Goal: Transaction & Acquisition: Purchase product/service

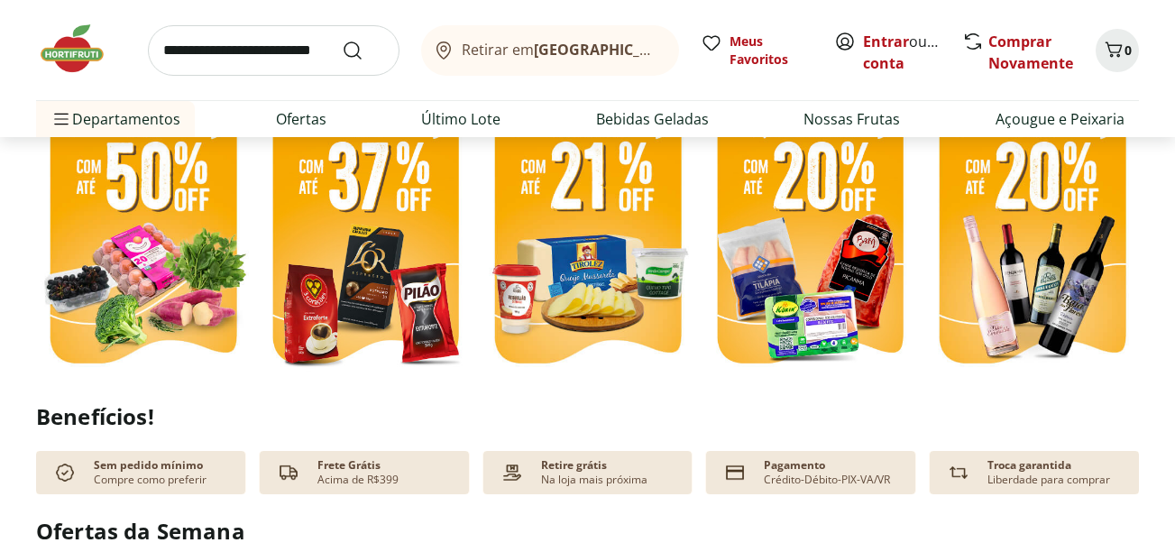
scroll to position [517, 0]
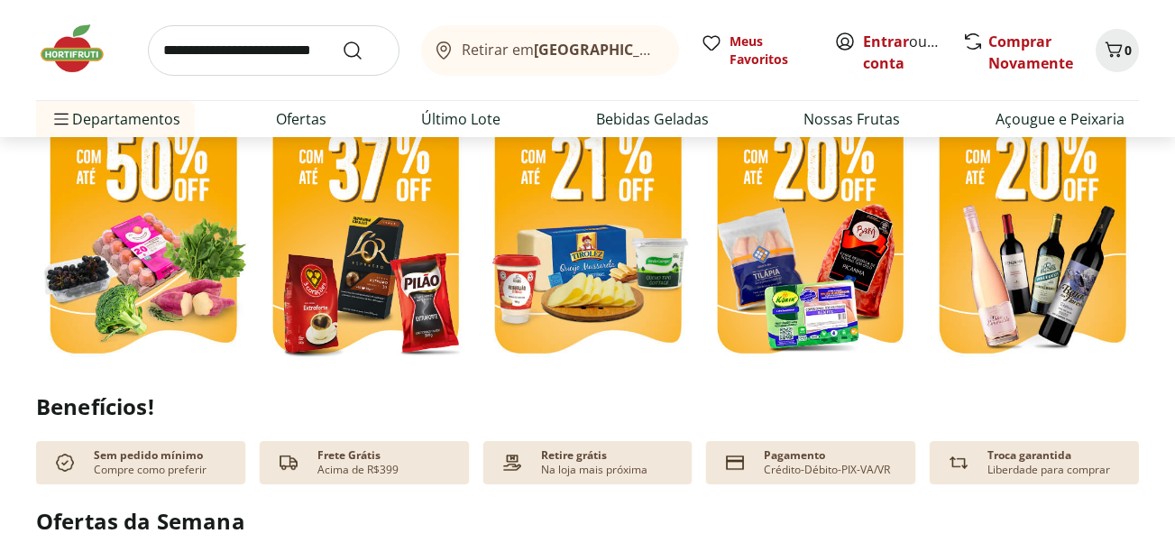
click at [362, 227] on img at bounding box center [366, 227] width 214 height 285
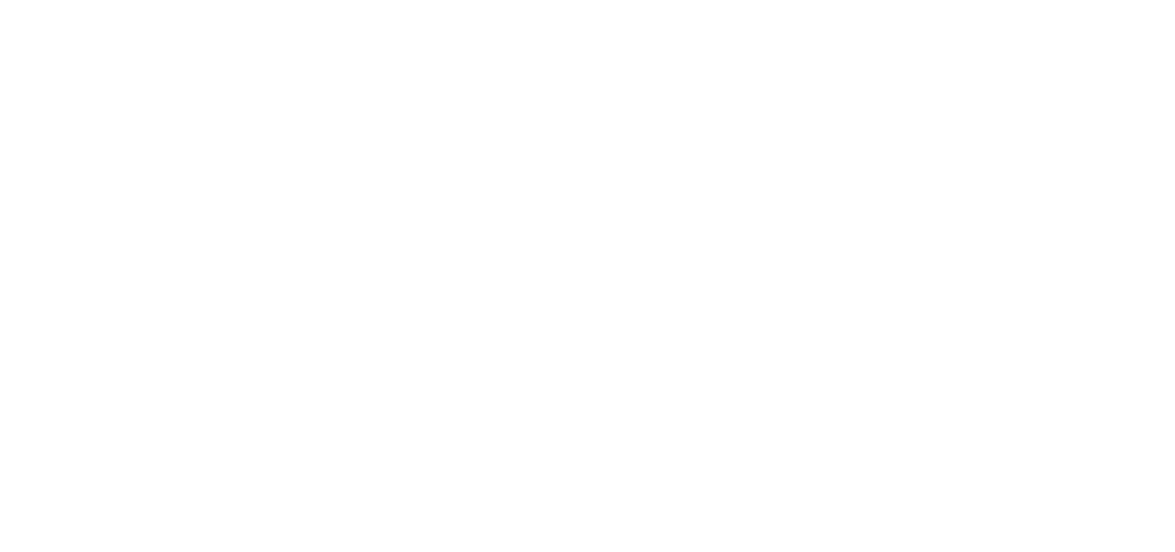
select select "**********"
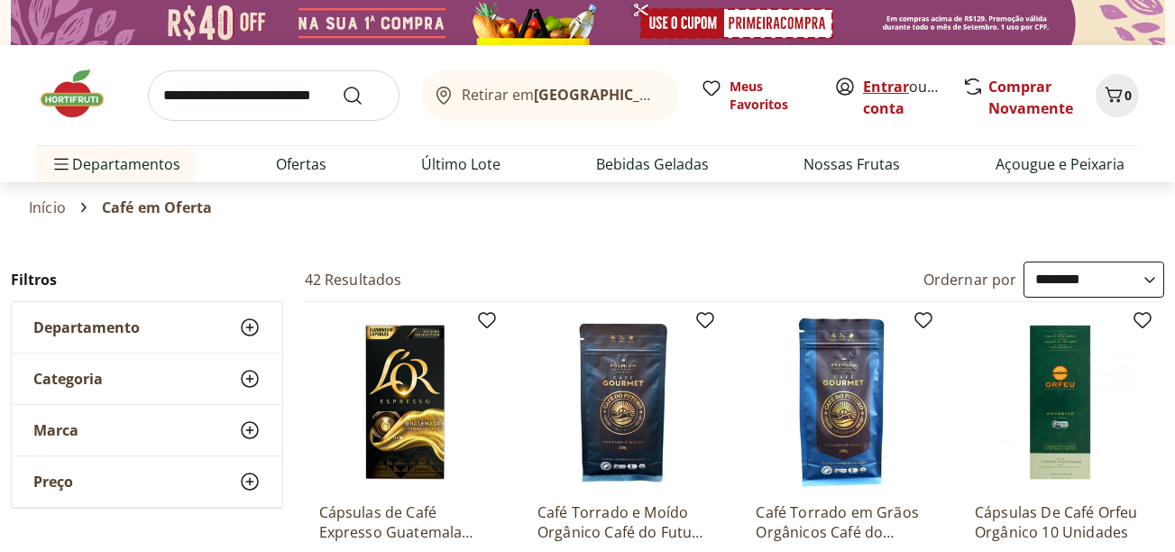
click at [890, 86] on link "Entrar" at bounding box center [886, 87] width 46 height 20
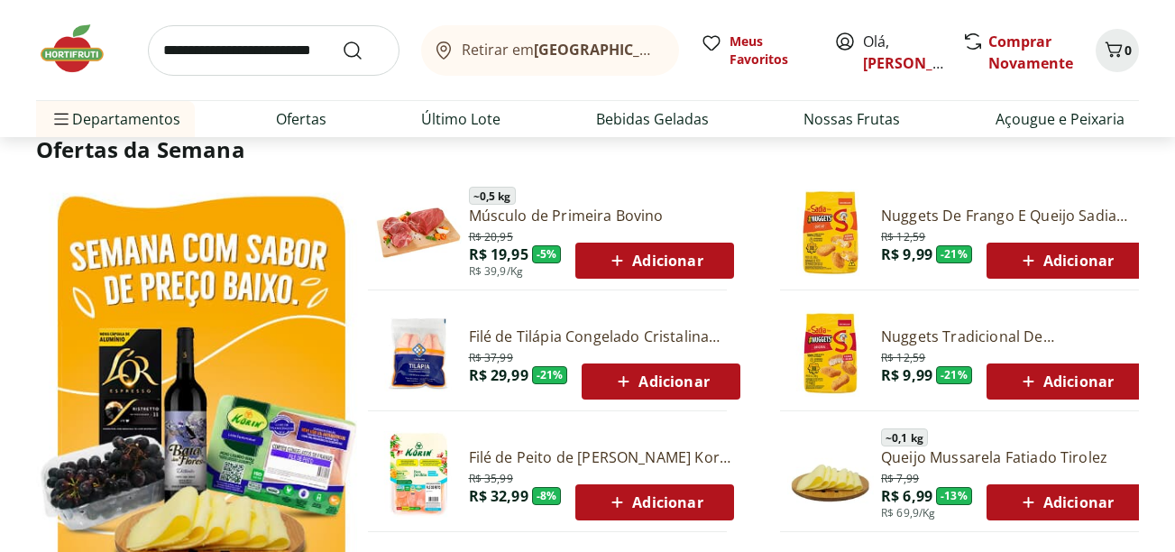
scroll to position [901, 0]
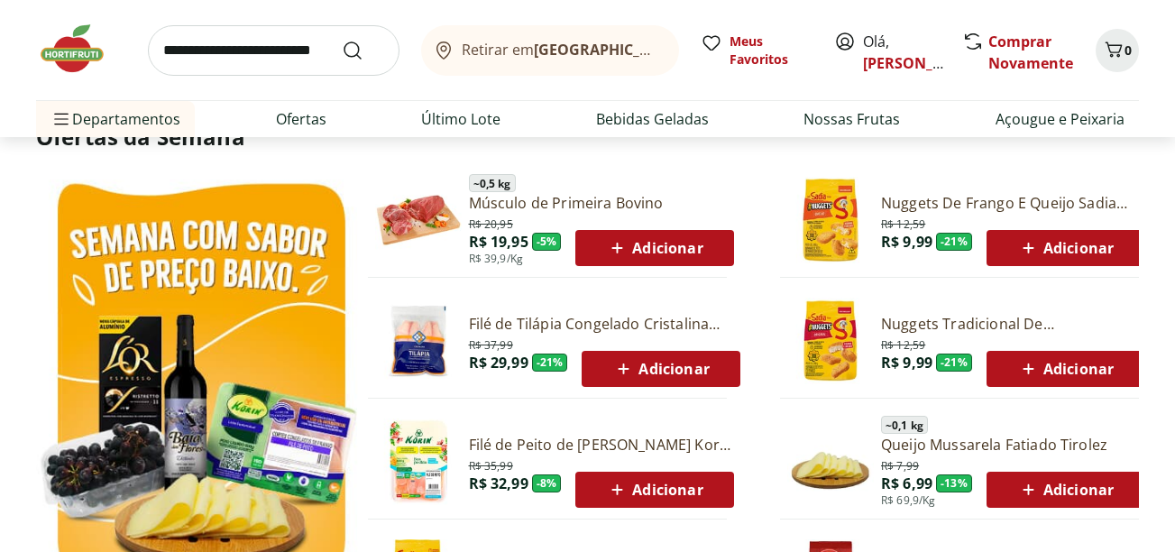
click at [669, 253] on span "Adicionar" at bounding box center [654, 248] width 97 height 22
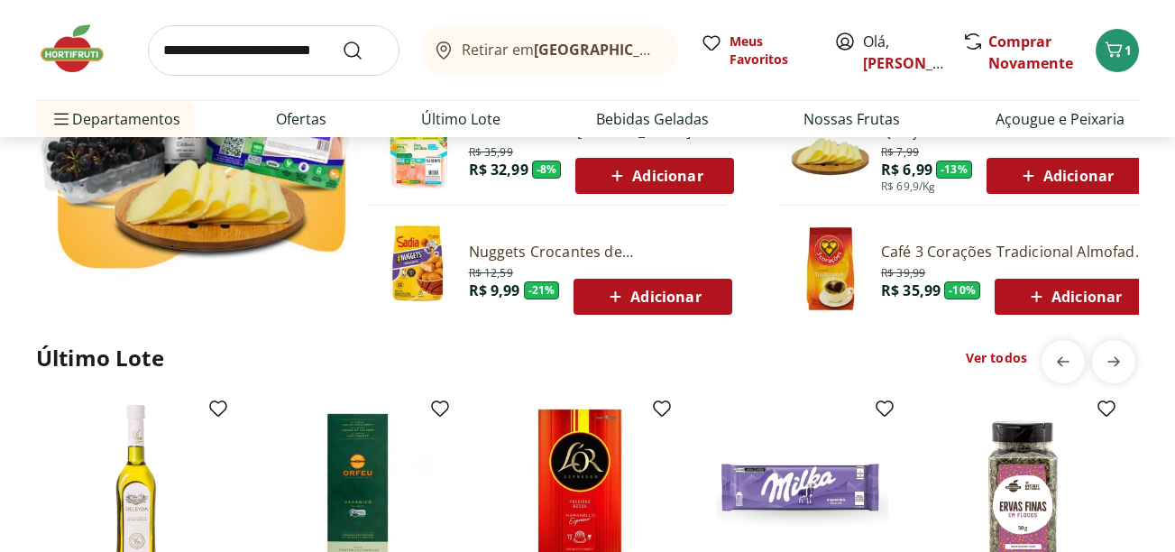
scroll to position [1226, 0]
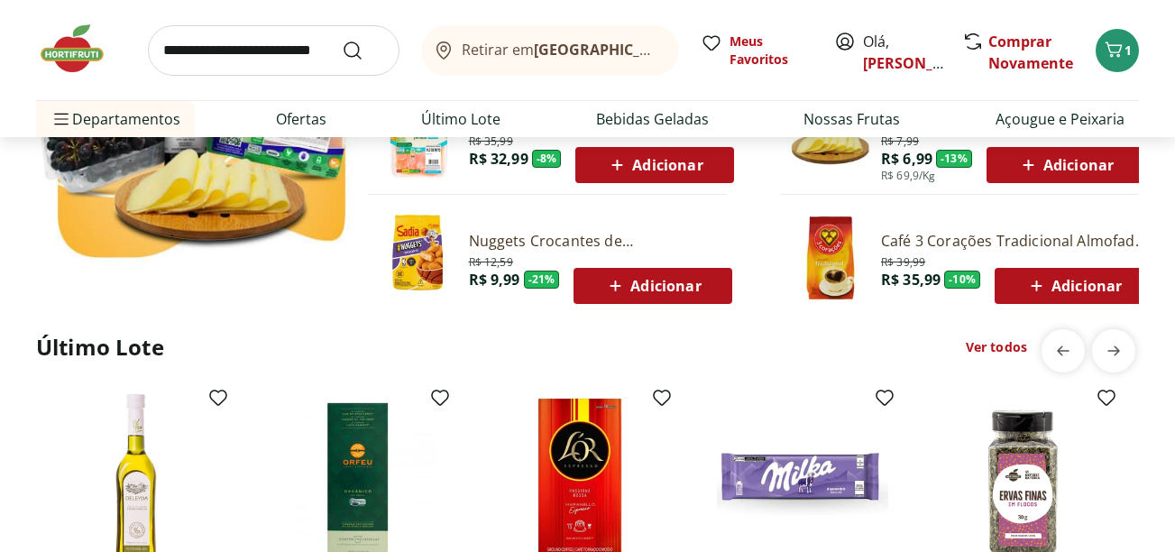
click at [999, 347] on link "Ver todos" at bounding box center [996, 347] width 61 height 18
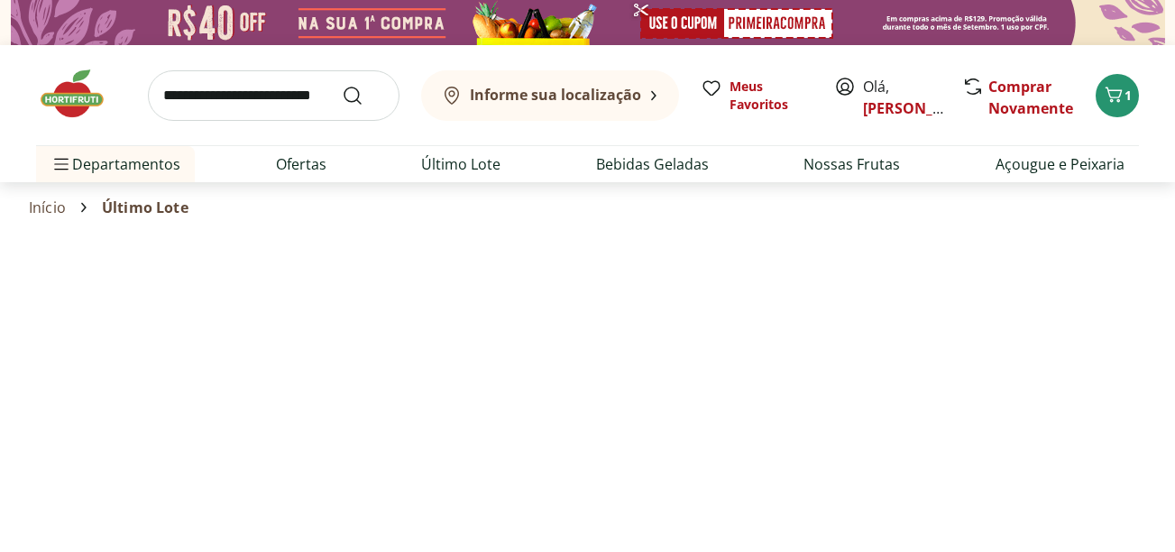
select select "**********"
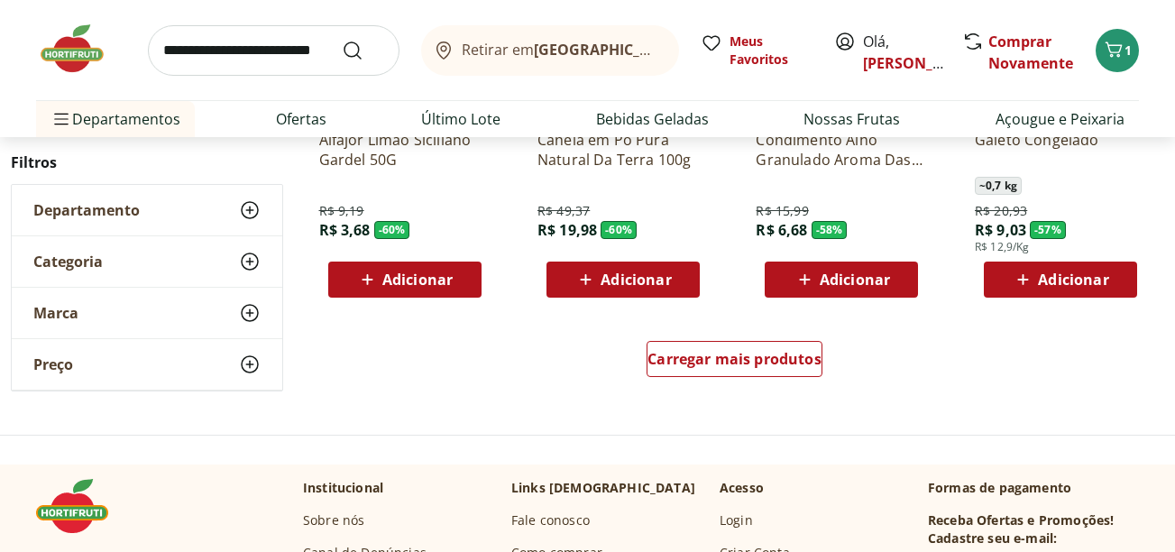
scroll to position [1238, 0]
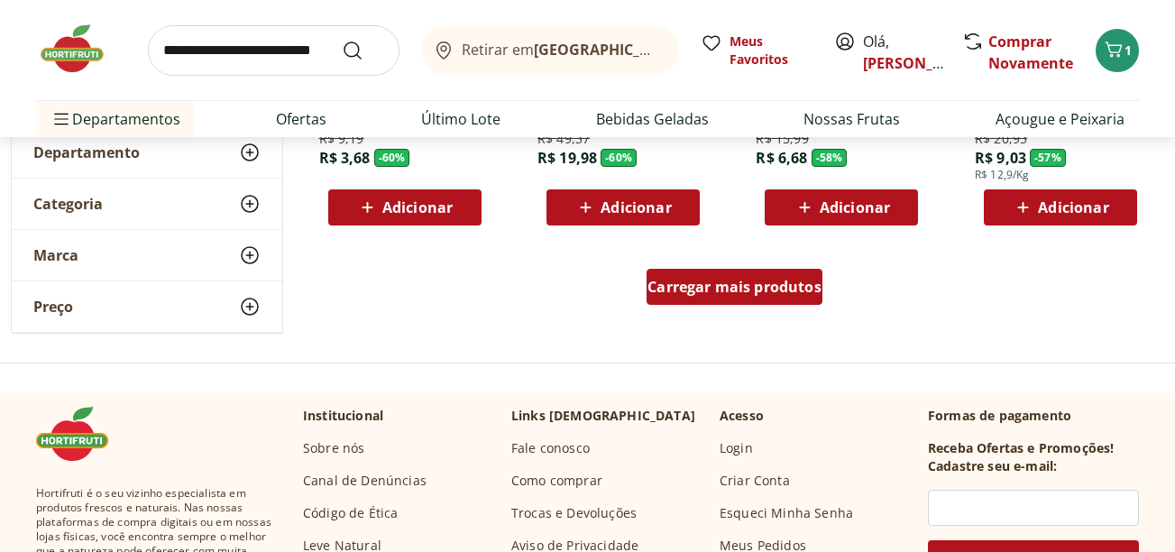
click at [739, 298] on div "Carregar mais produtos" at bounding box center [735, 287] width 176 height 36
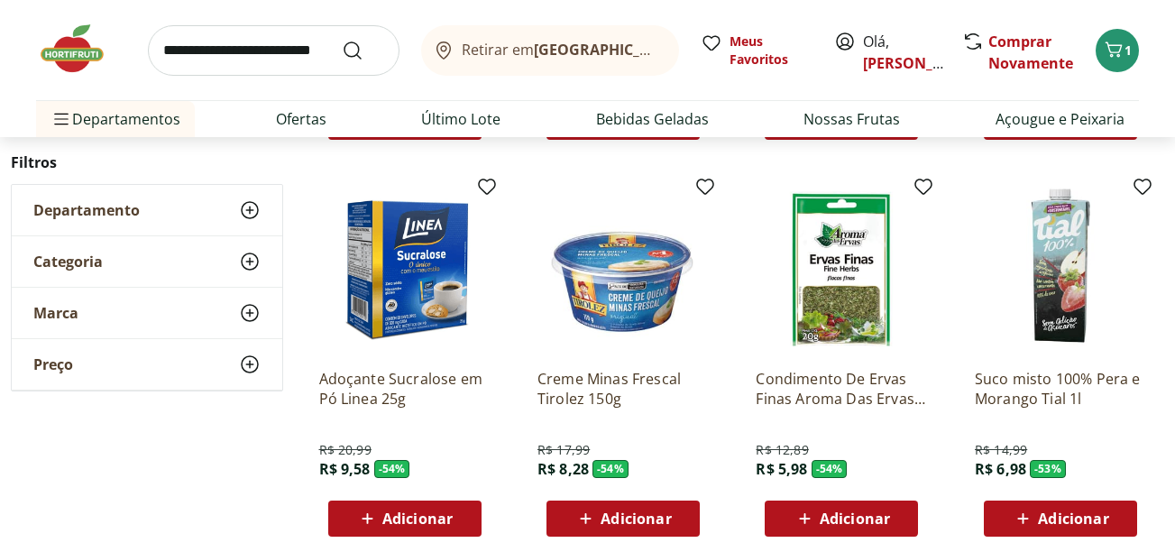
scroll to position [1743, 0]
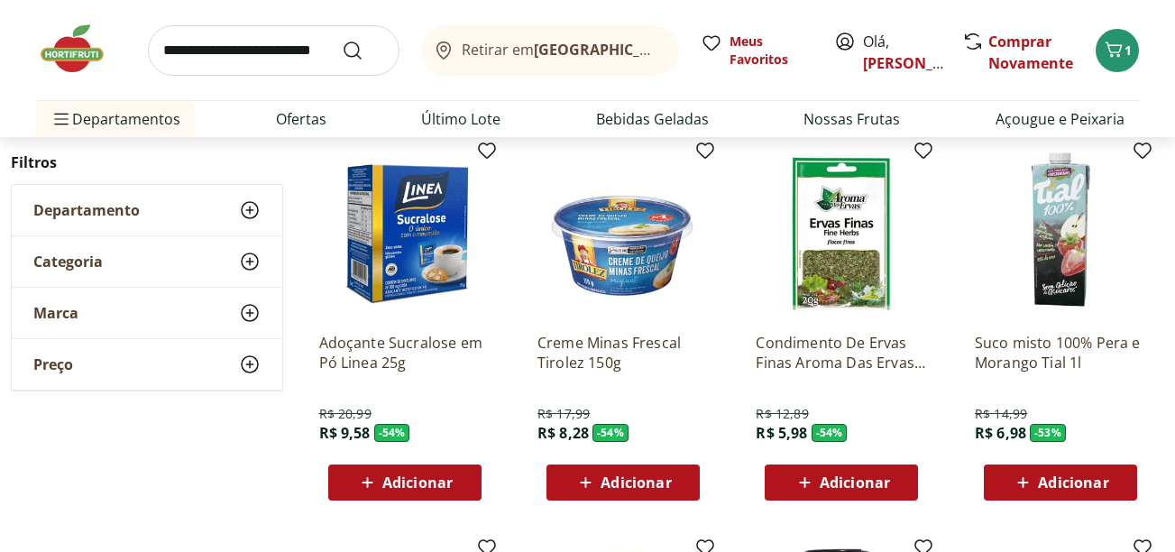
click at [620, 483] on span "Adicionar" at bounding box center [636, 482] width 70 height 14
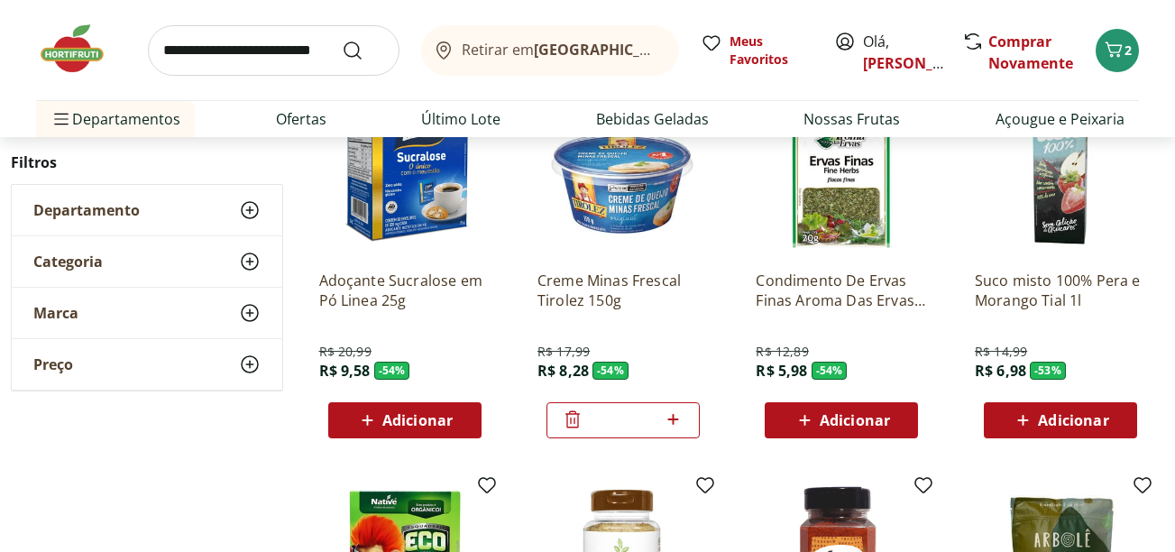
scroll to position [1815, 0]
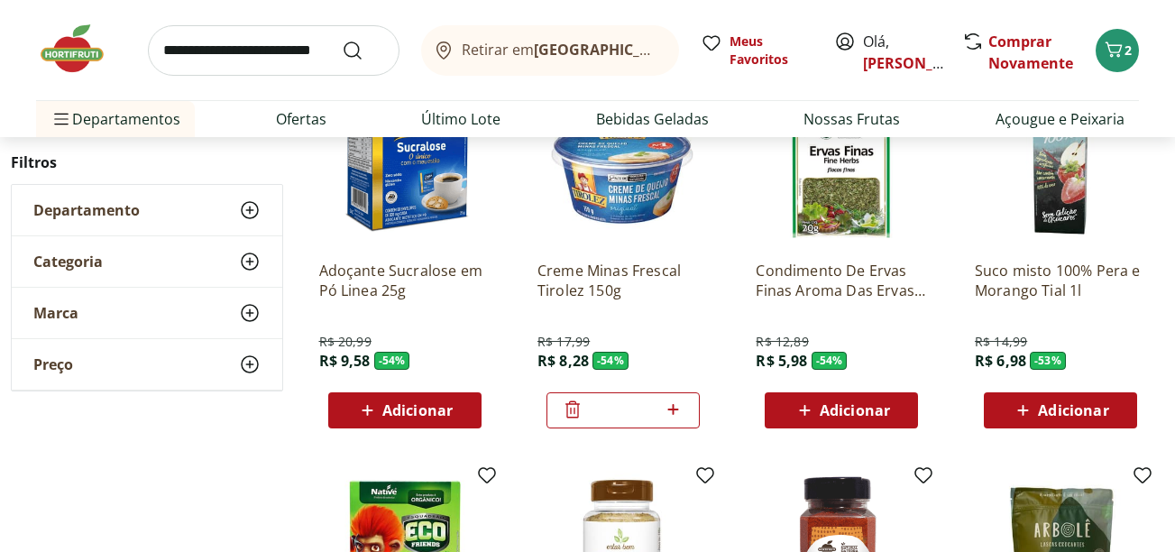
click at [1075, 409] on span "Adicionar" at bounding box center [1073, 410] width 70 height 14
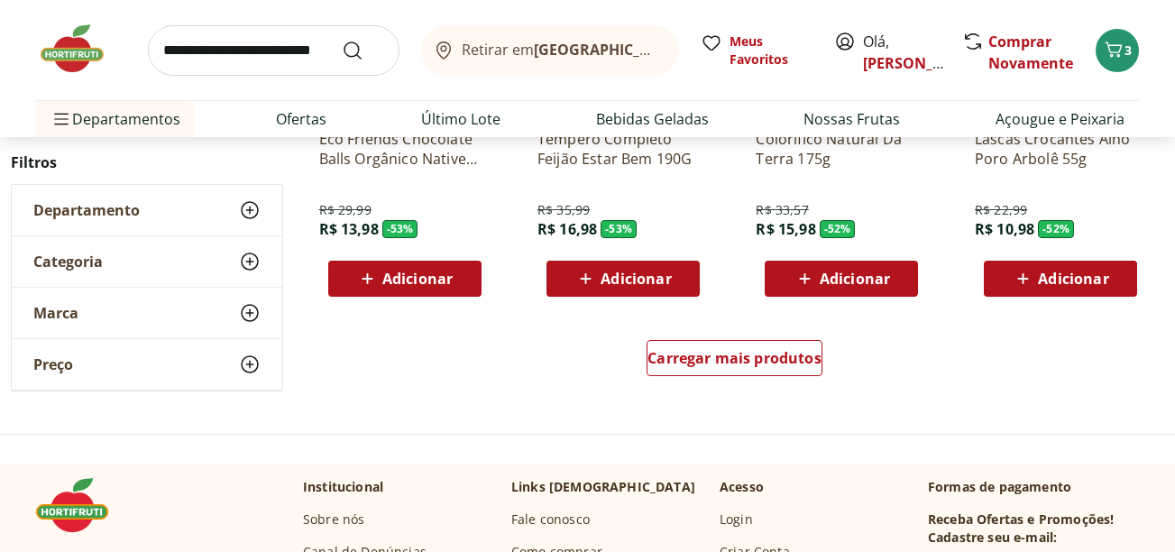
scroll to position [2391, 0]
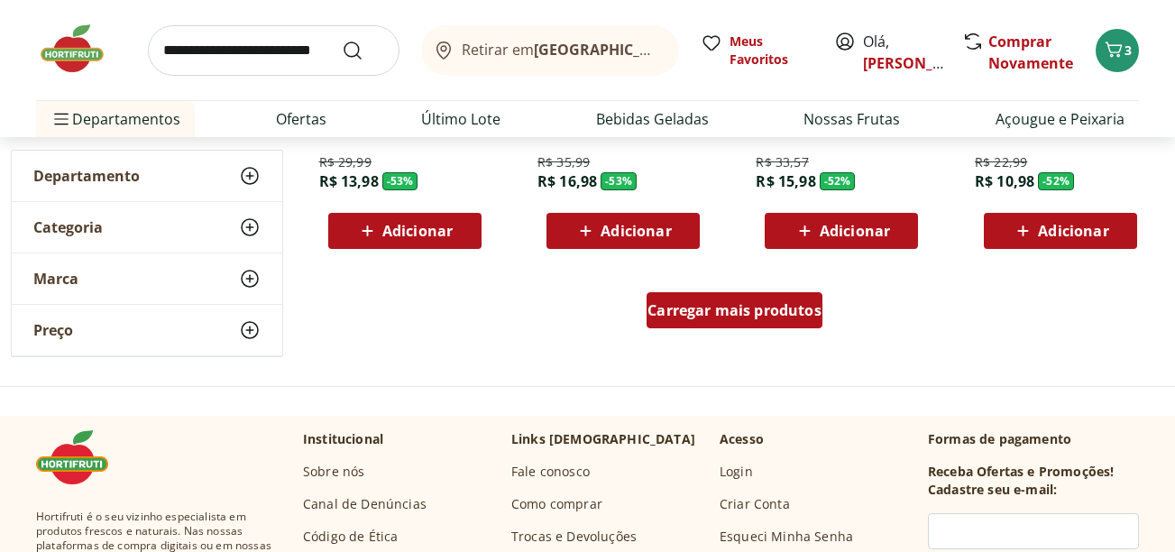
click at [734, 311] on span "Carregar mais produtos" at bounding box center [735, 310] width 174 height 14
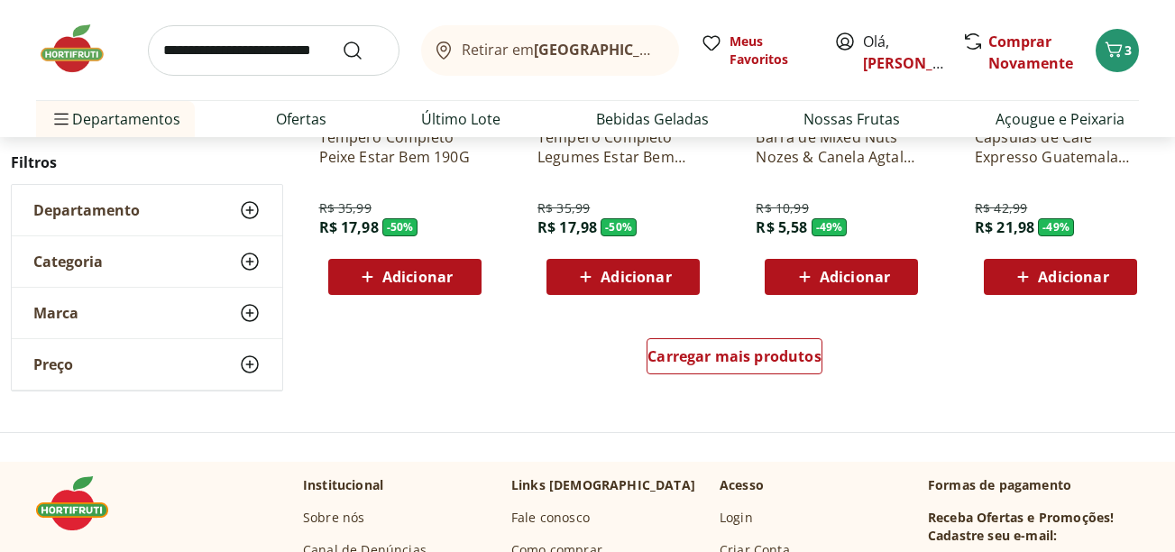
scroll to position [3557, 0]
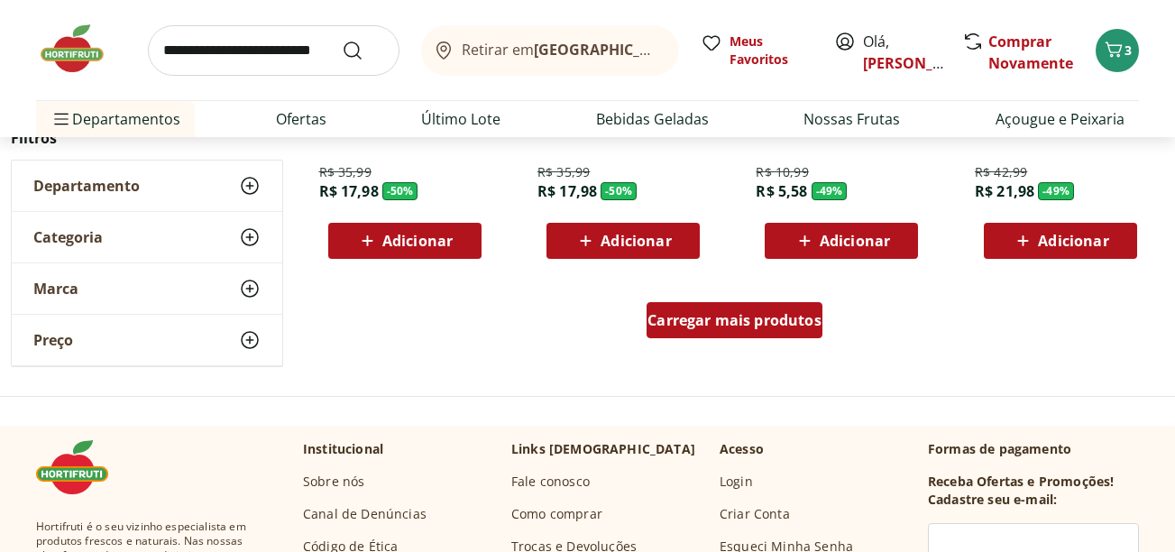
click at [713, 324] on span "Carregar mais produtos" at bounding box center [735, 320] width 174 height 14
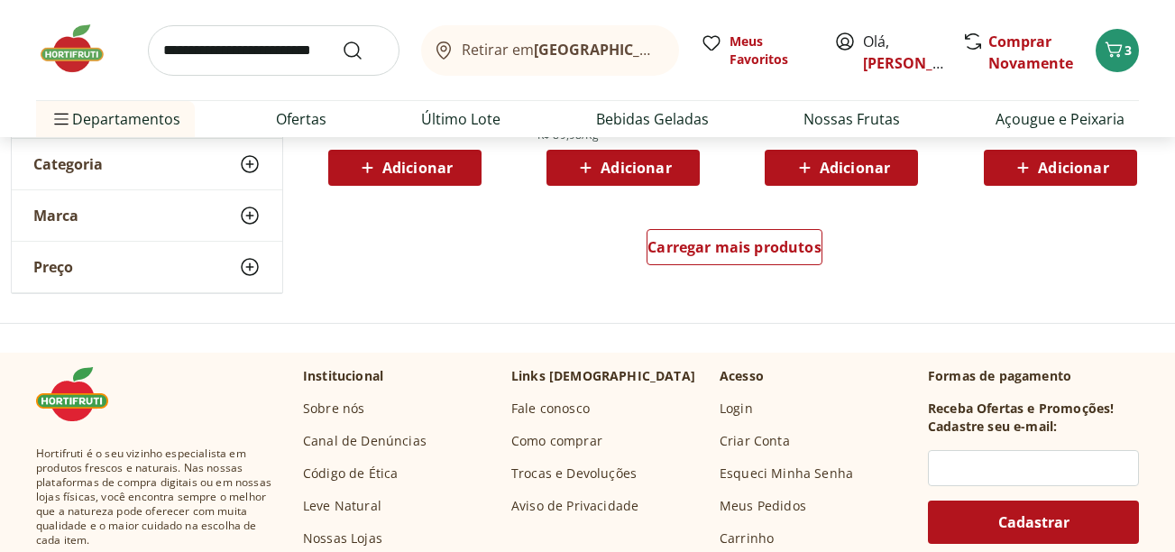
scroll to position [4818, 0]
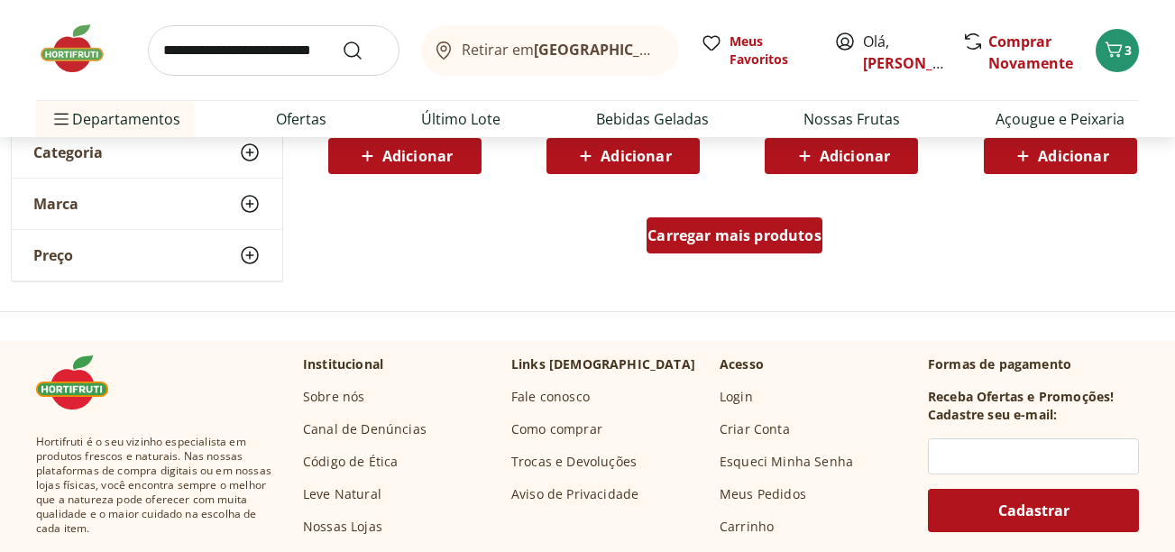
click at [732, 233] on span "Carregar mais produtos" at bounding box center [735, 235] width 174 height 14
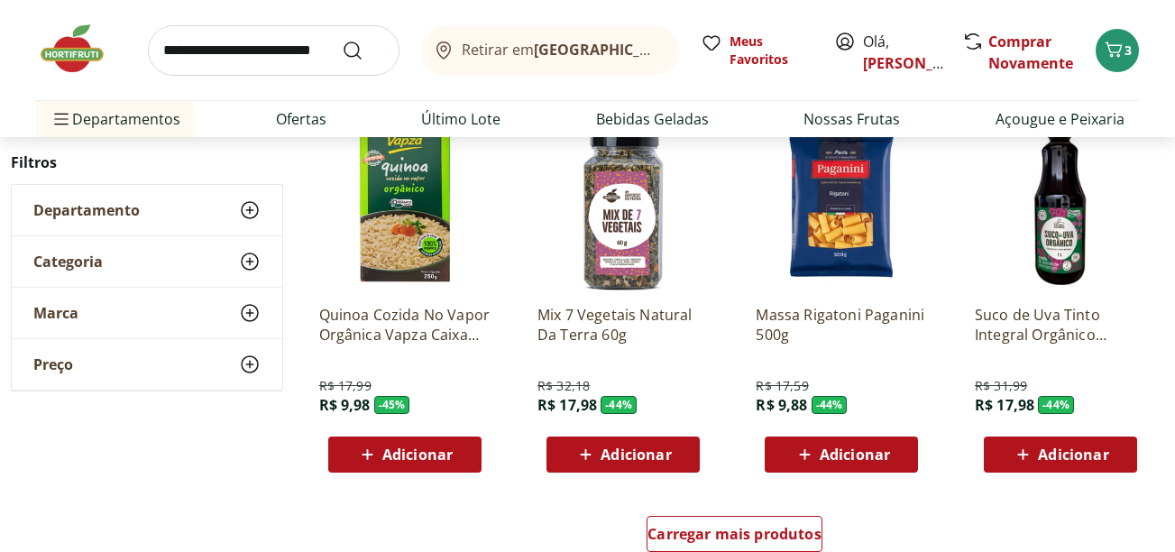
scroll to position [5732, 0]
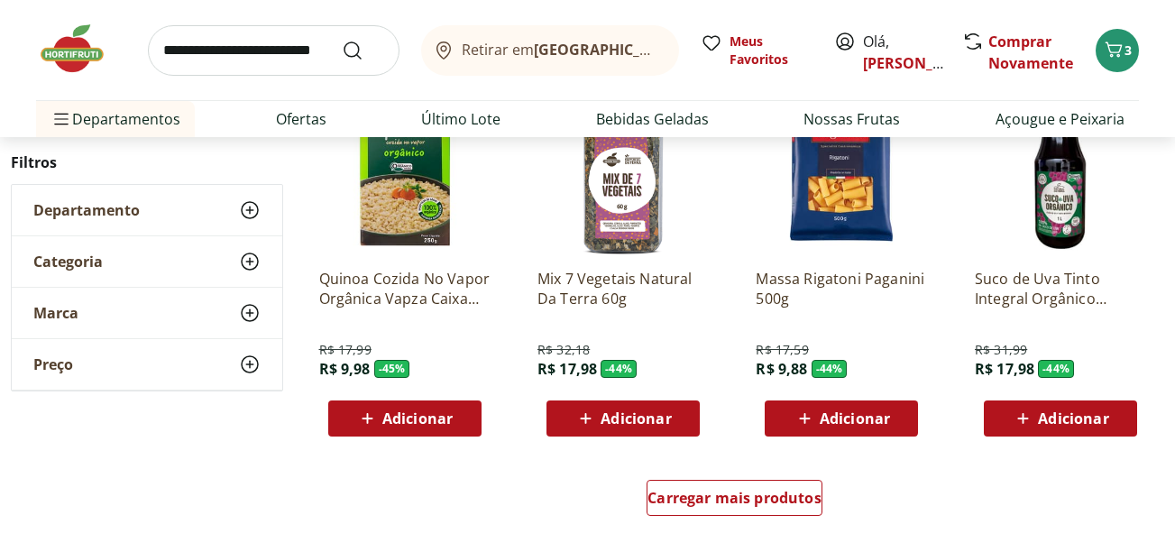
click at [1070, 425] on span "Adicionar" at bounding box center [1073, 418] width 70 height 14
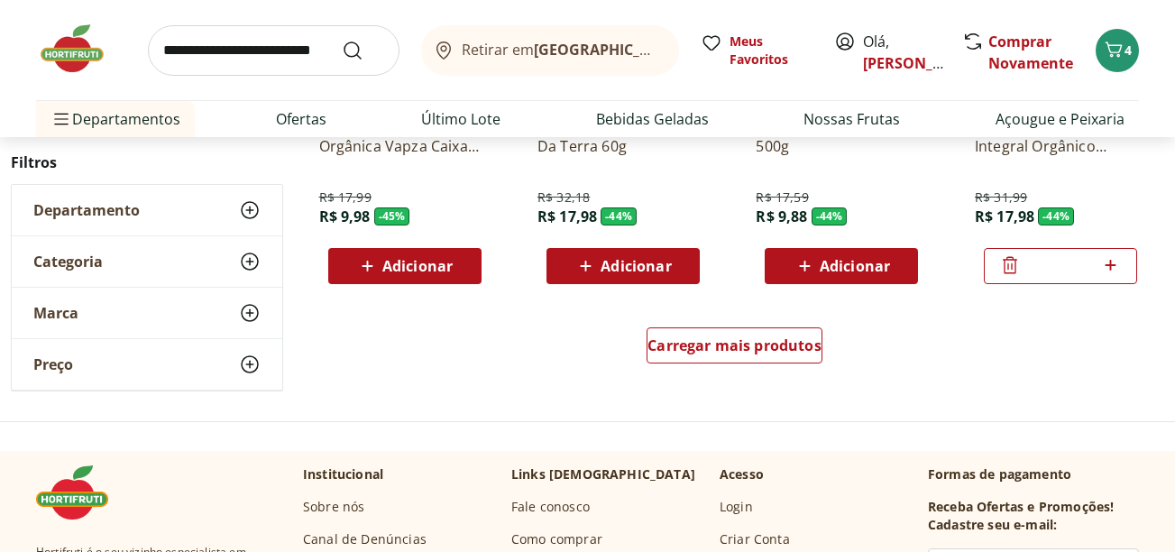
scroll to position [5900, 0]
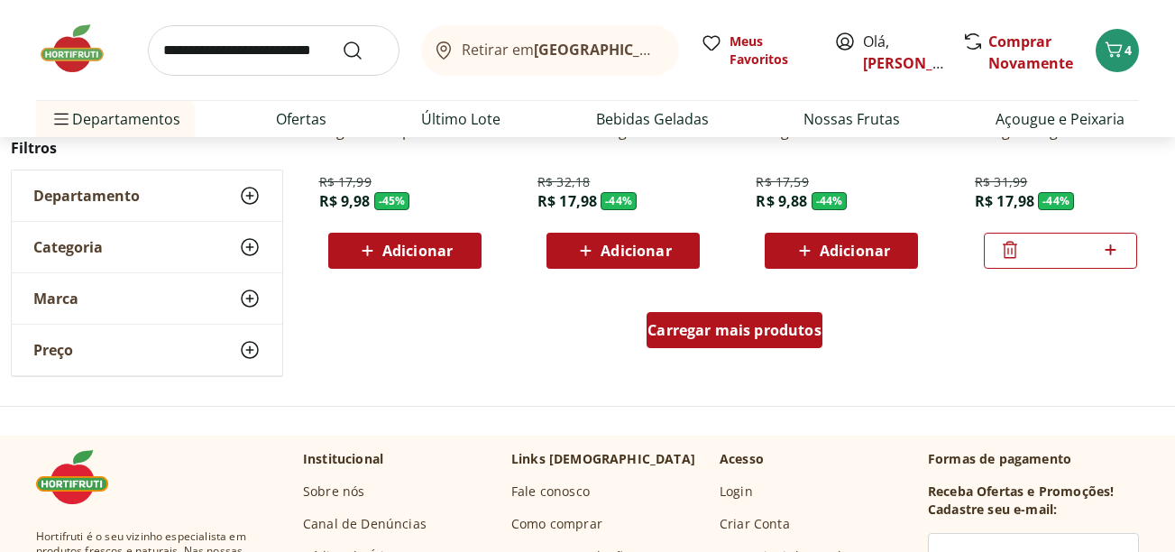
click at [728, 336] on span "Carregar mais produtos" at bounding box center [735, 330] width 174 height 14
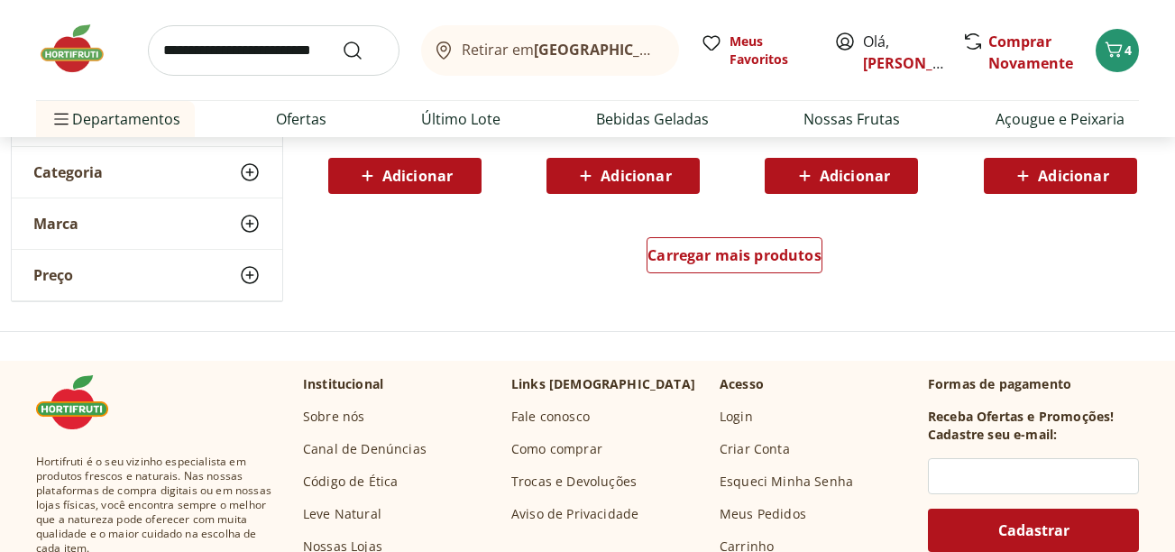
scroll to position [7162, 0]
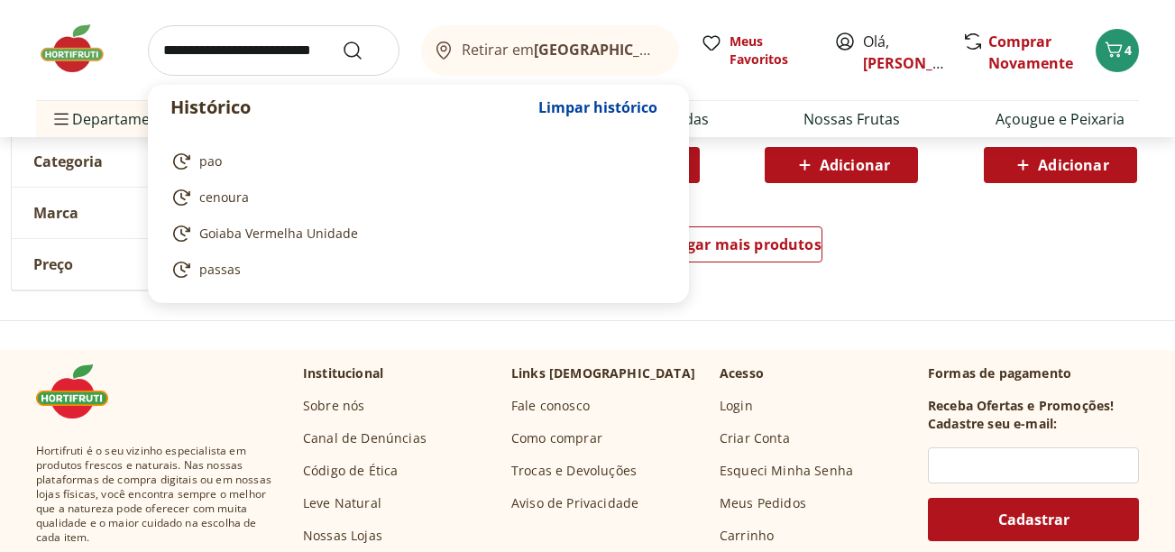
click at [250, 37] on input "search" at bounding box center [274, 50] width 252 height 51
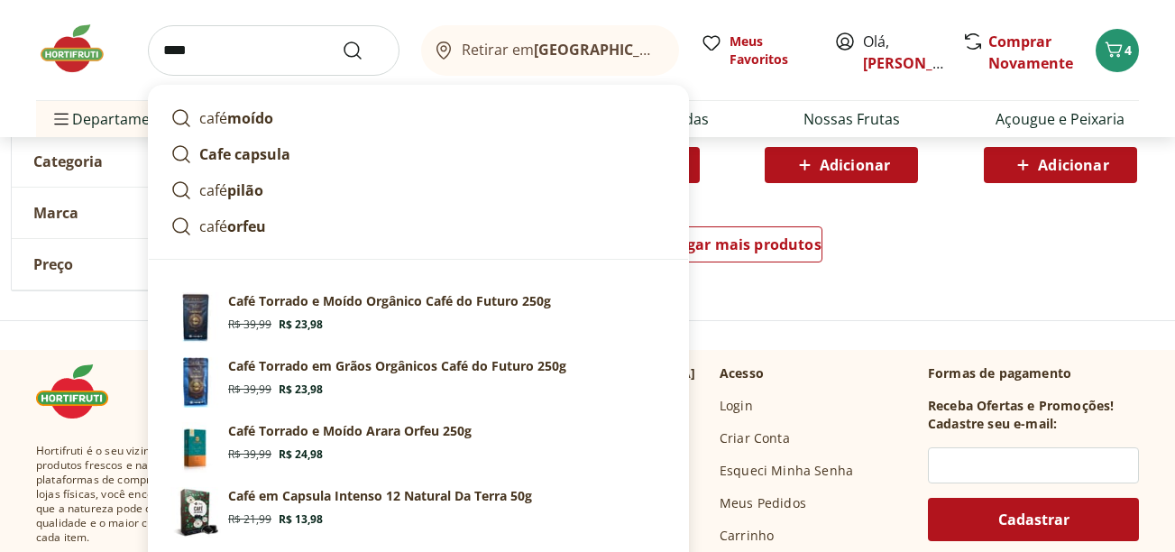
type input "****"
click at [342, 40] on button "Submit Search" at bounding box center [363, 51] width 43 height 22
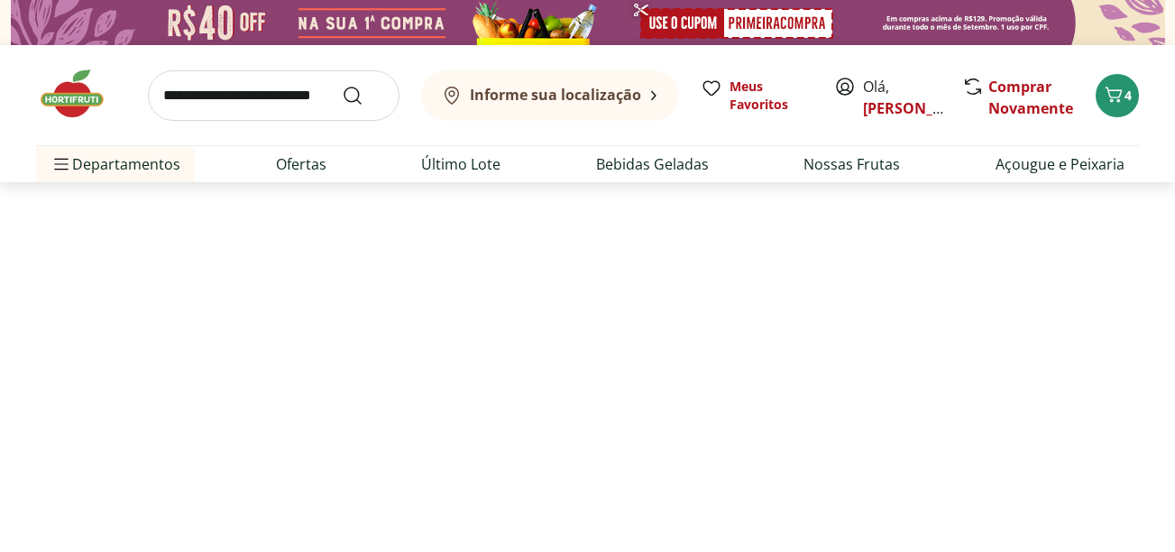
select select "**********"
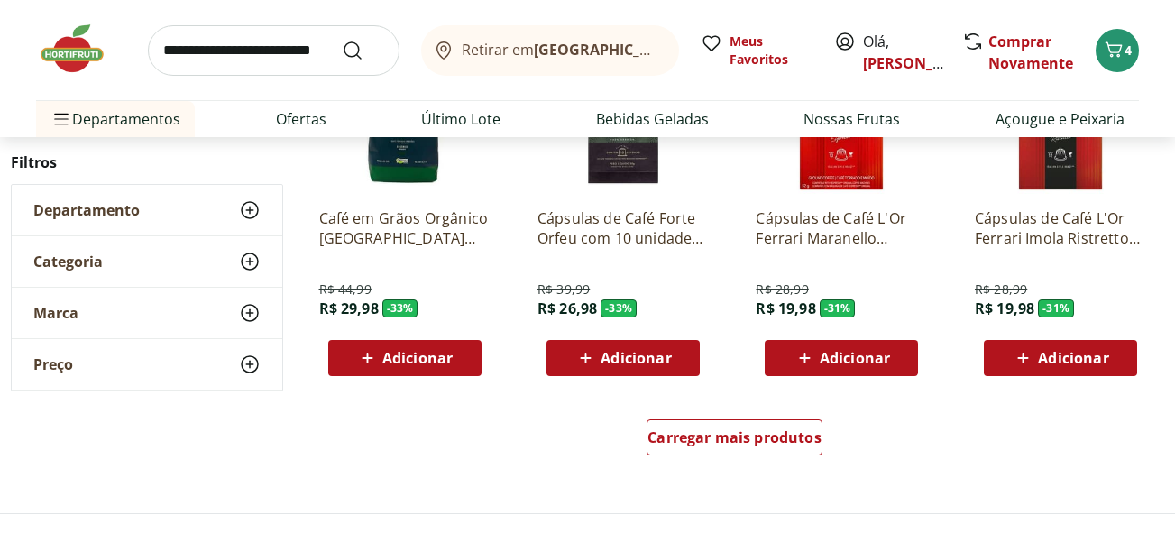
scroll to position [1178, 0]
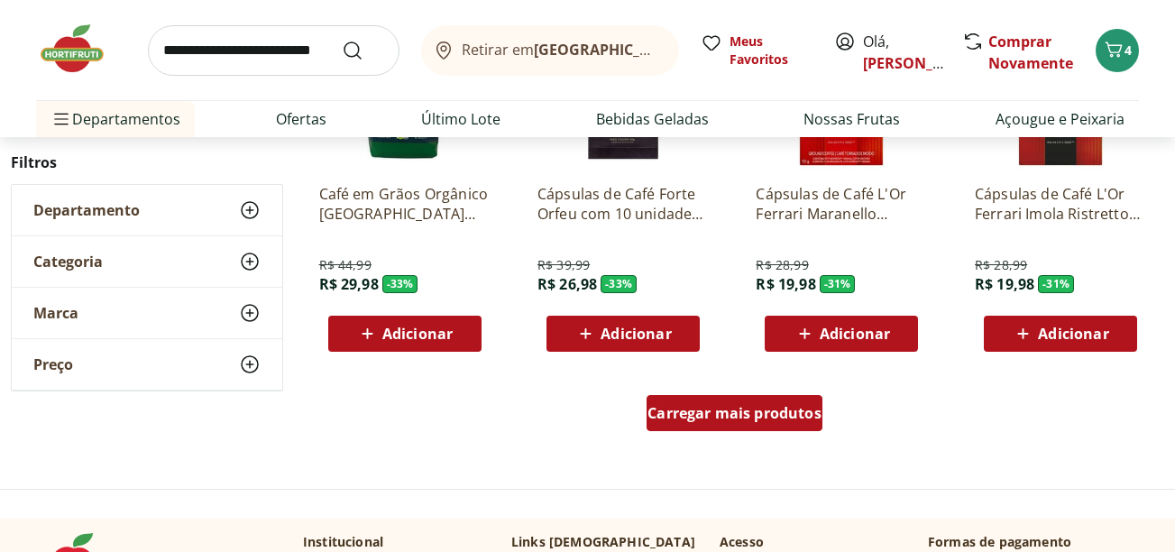
click at [772, 419] on span "Carregar mais produtos" at bounding box center [735, 413] width 174 height 14
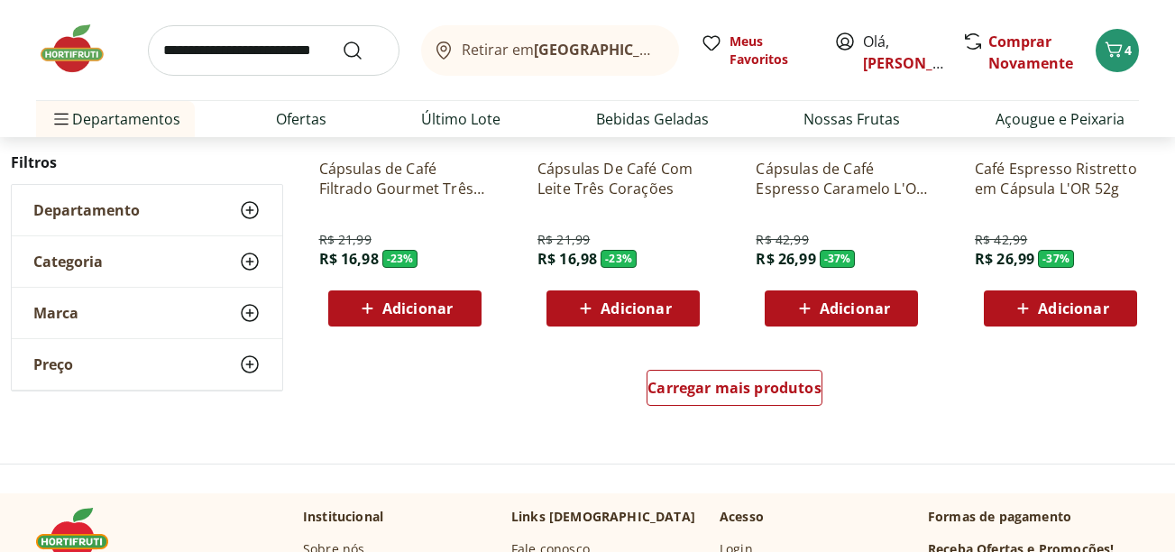
scroll to position [2440, 0]
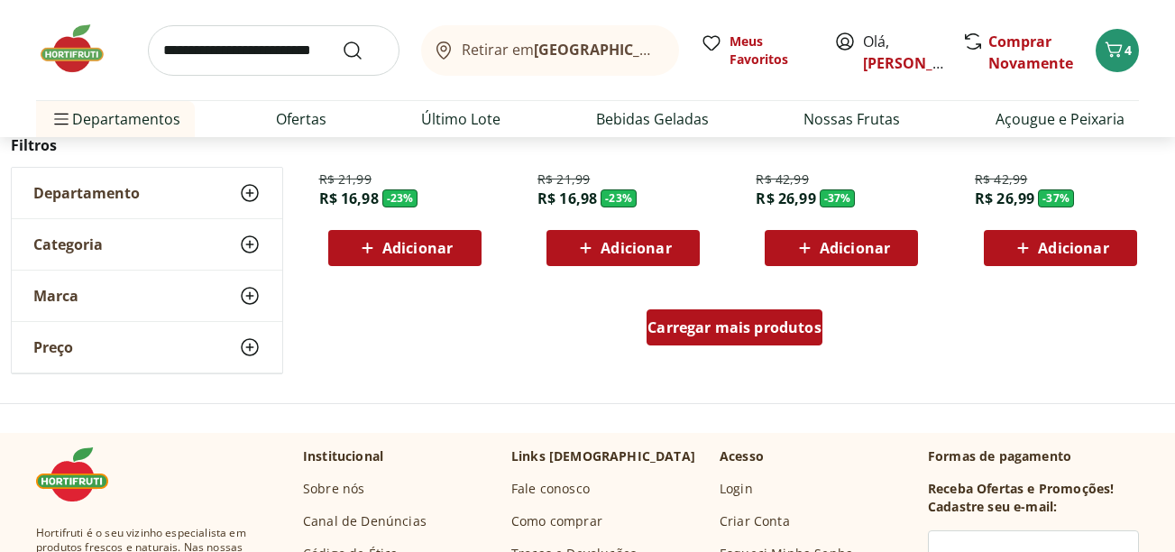
click at [771, 344] on div "Carregar mais produtos" at bounding box center [735, 327] width 176 height 36
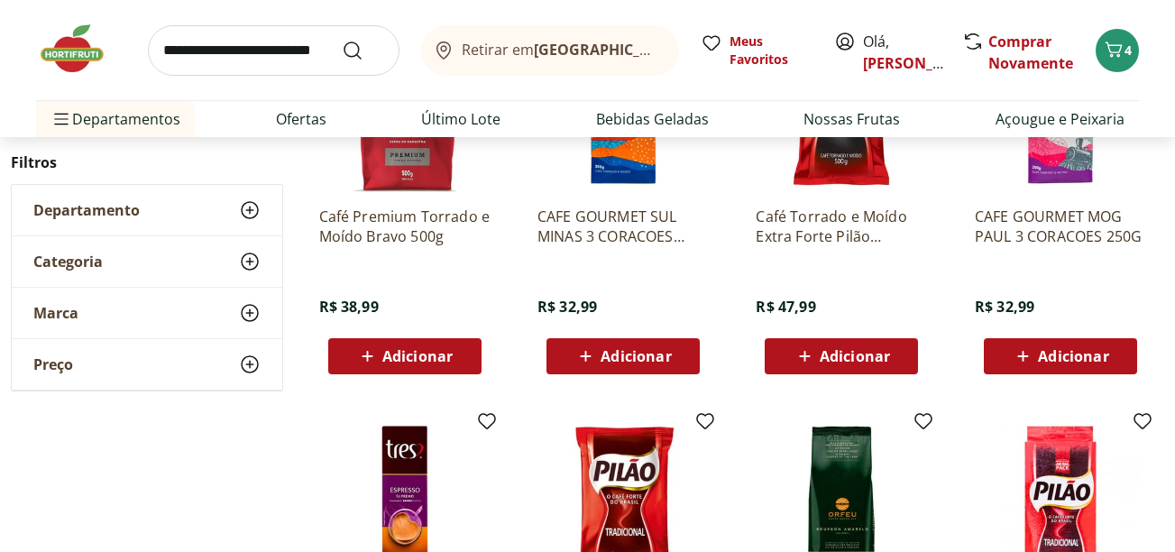
scroll to position [2628, 0]
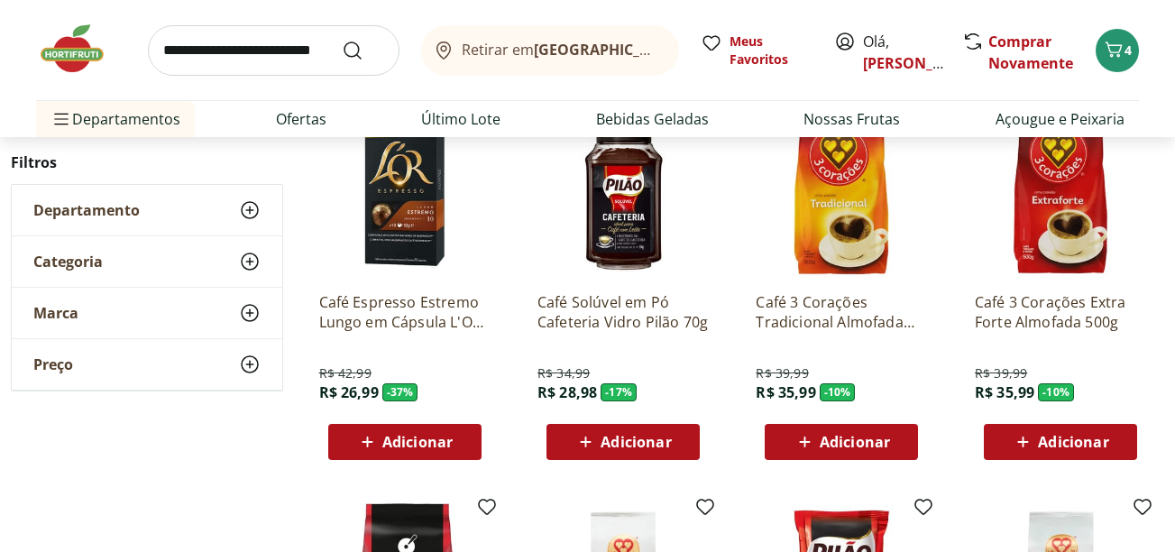
click at [837, 437] on span "Adicionar" at bounding box center [855, 442] width 70 height 14
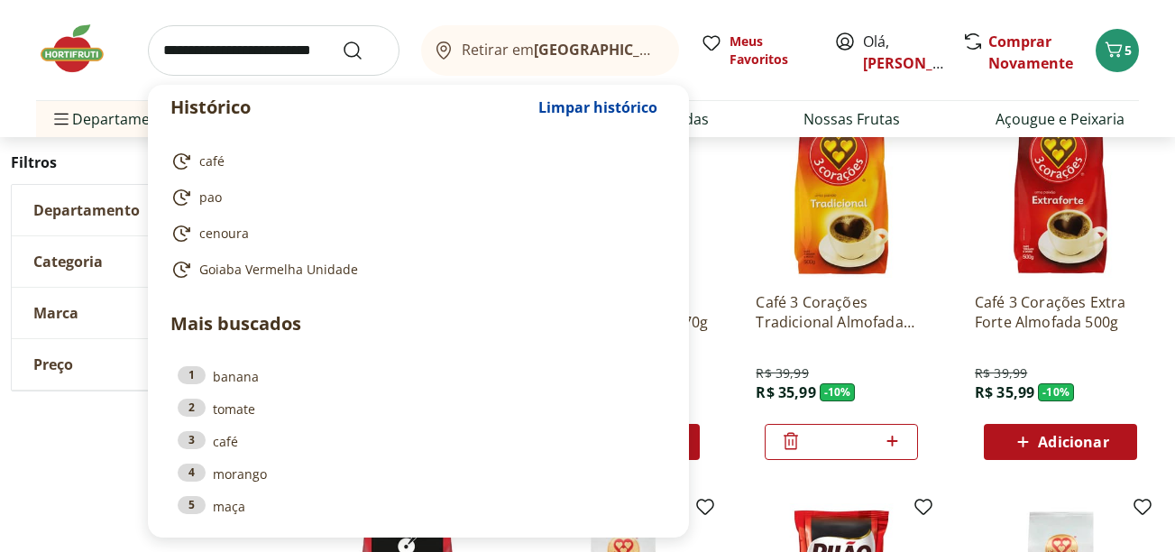
click at [241, 57] on input "search" at bounding box center [274, 50] width 252 height 51
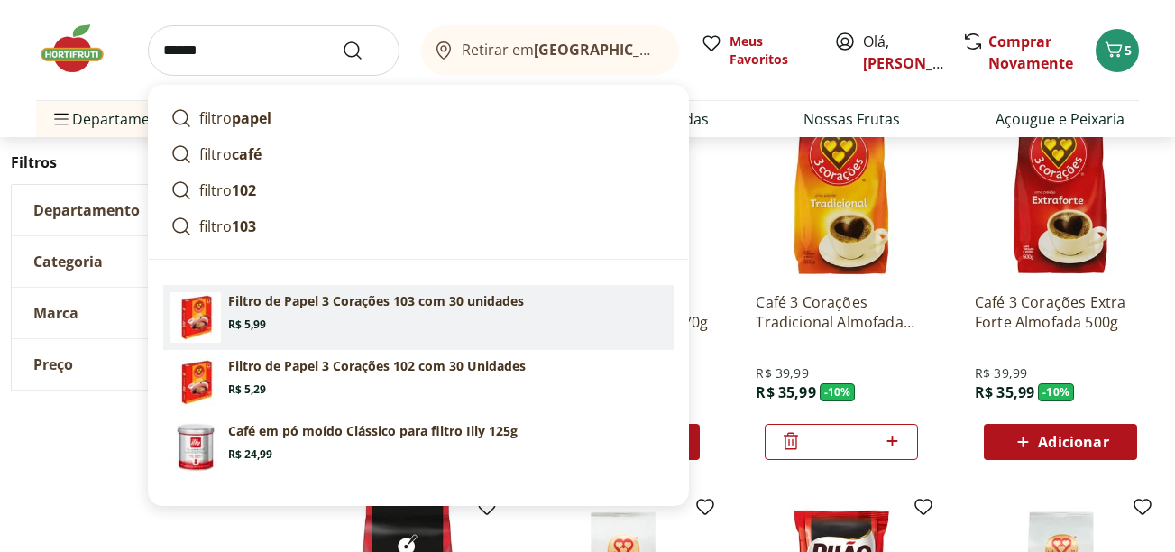
click at [377, 299] on p "Filtro de Papel 3 Corações 103 com 30 unidades" at bounding box center [376, 301] width 296 height 18
type input "**********"
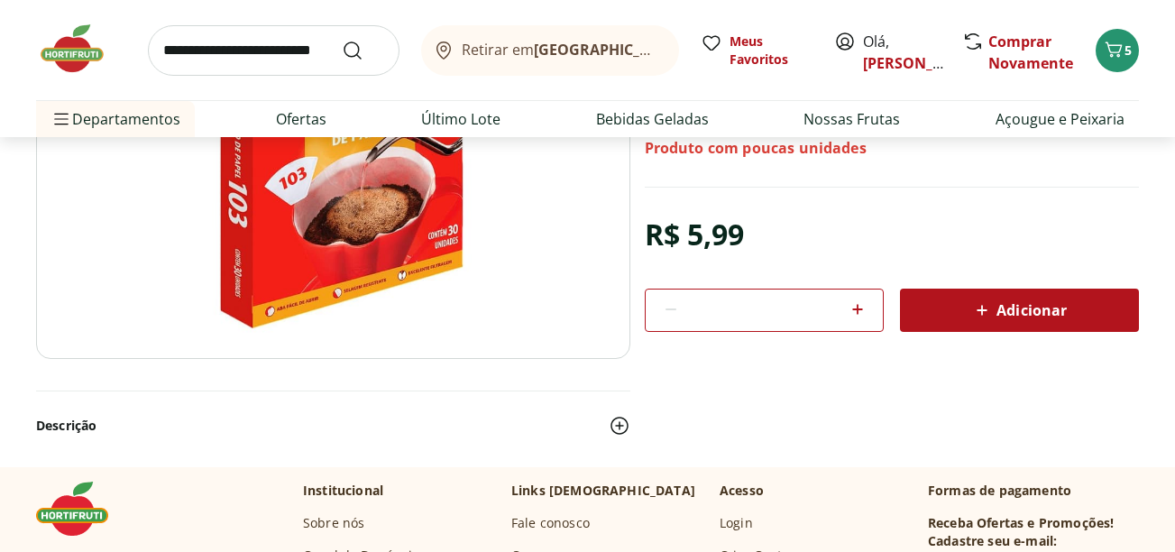
scroll to position [207, 0]
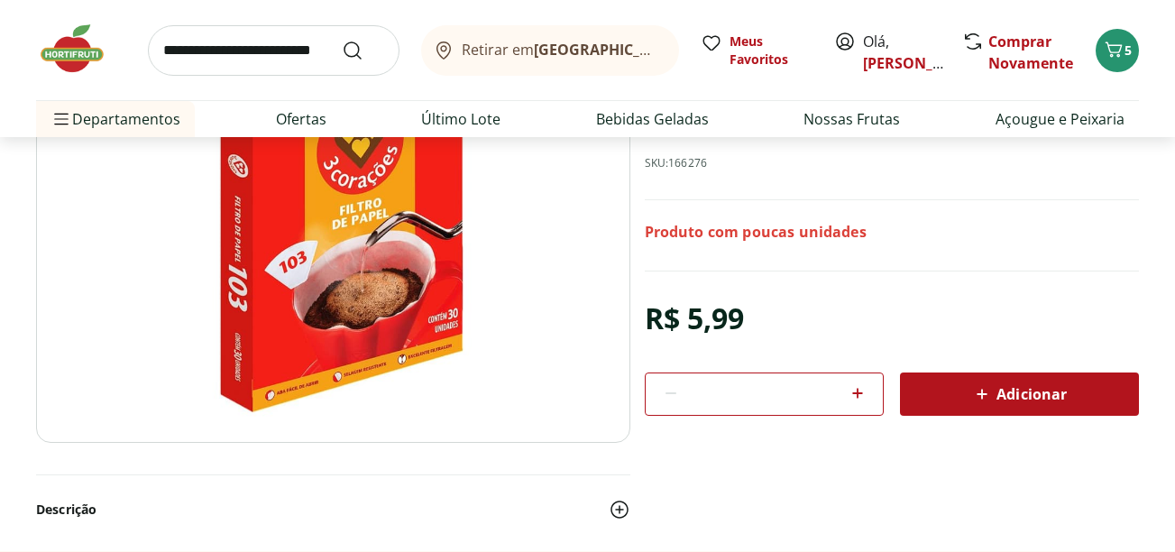
click at [1015, 404] on span "Adicionar" at bounding box center [1019, 394] width 96 height 22
click at [854, 129] on link "Nossas Frutas" at bounding box center [852, 119] width 97 height 22
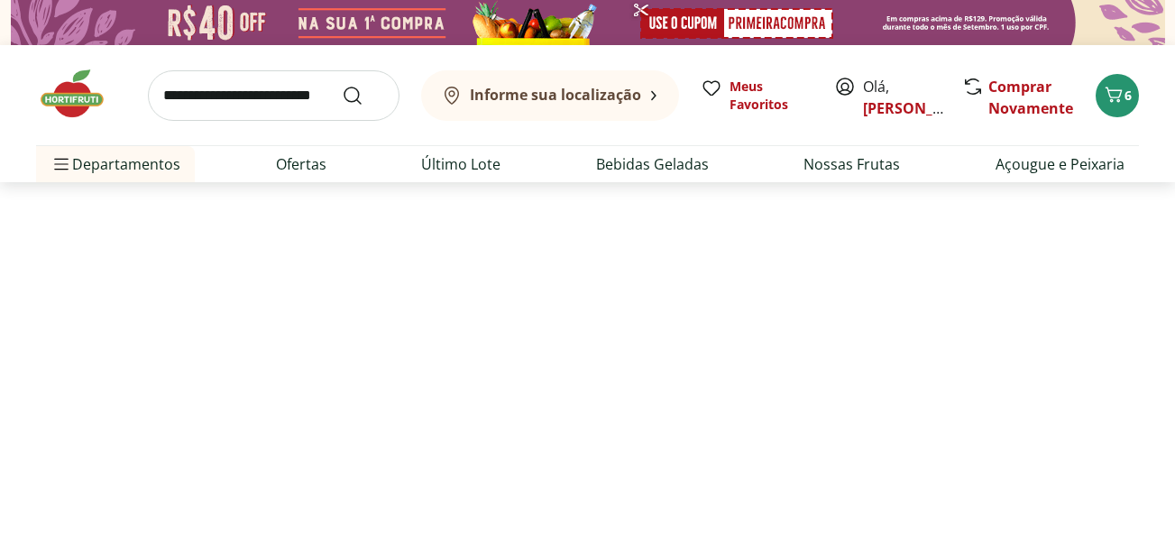
select select "**********"
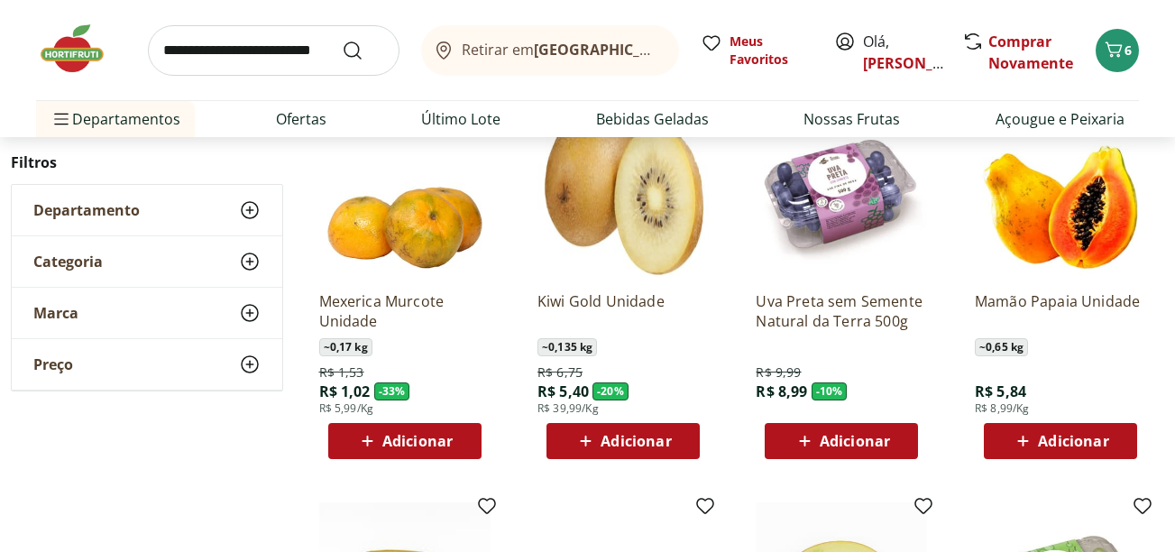
scroll to position [216, 0]
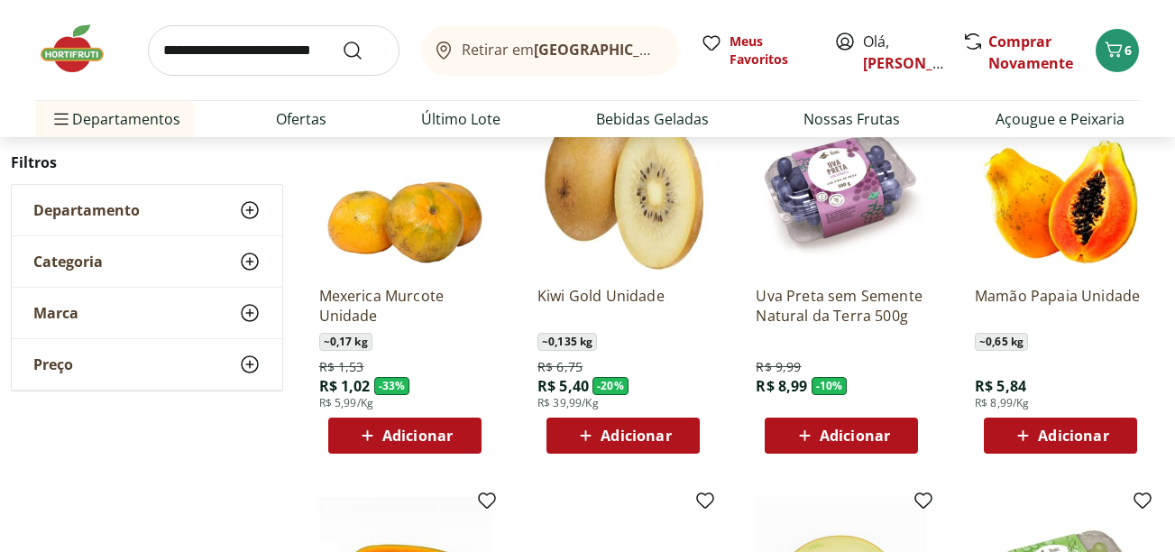
click at [847, 439] on span "Adicionar" at bounding box center [855, 435] width 70 height 14
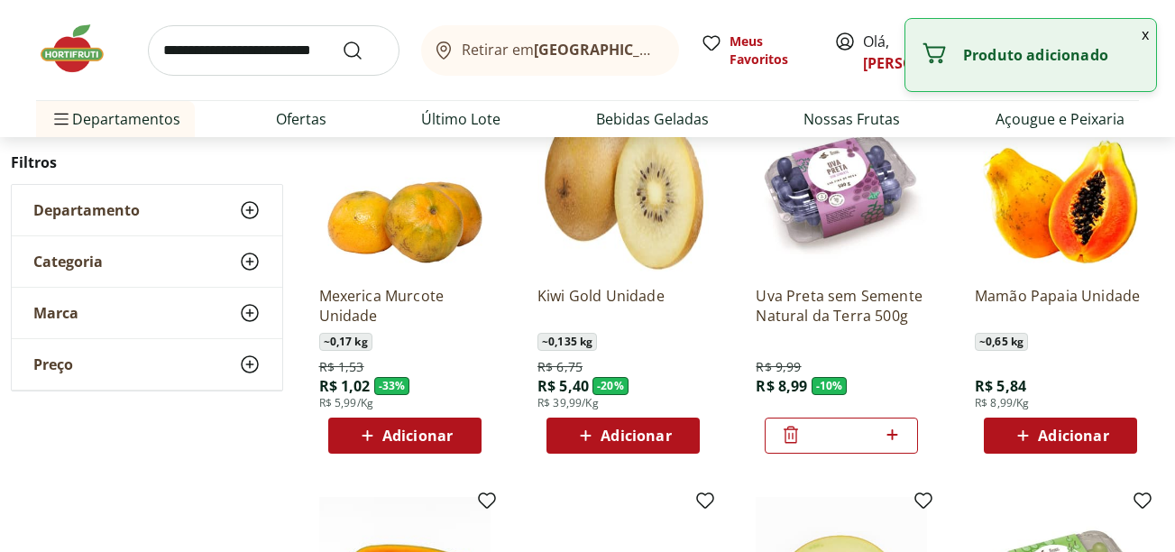
click at [1074, 436] on span "Adicionar" at bounding box center [1073, 435] width 70 height 14
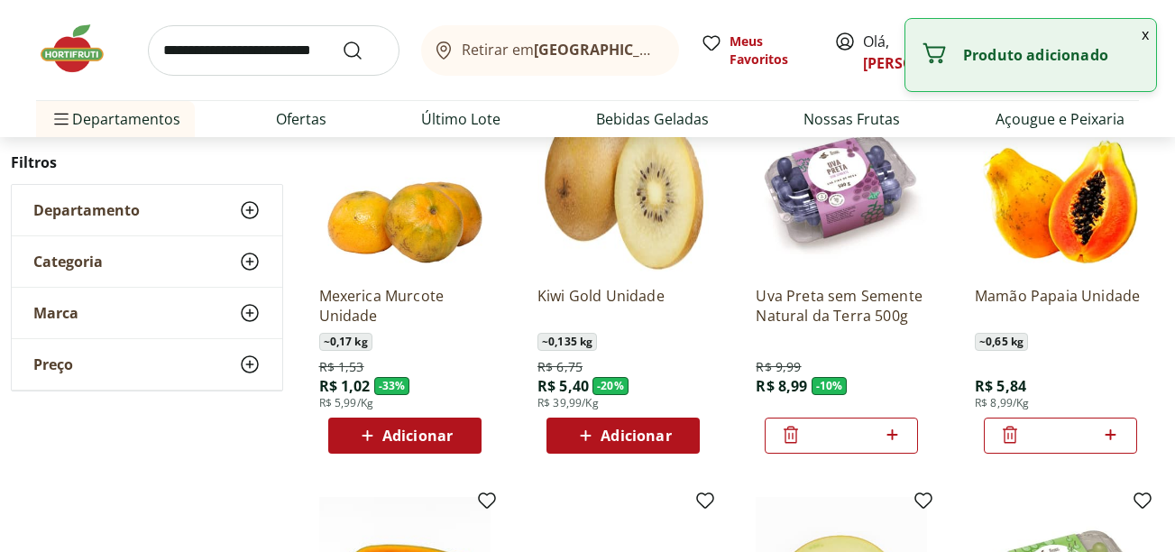
click at [1110, 434] on icon at bounding box center [1111, 435] width 23 height 22
type input "*"
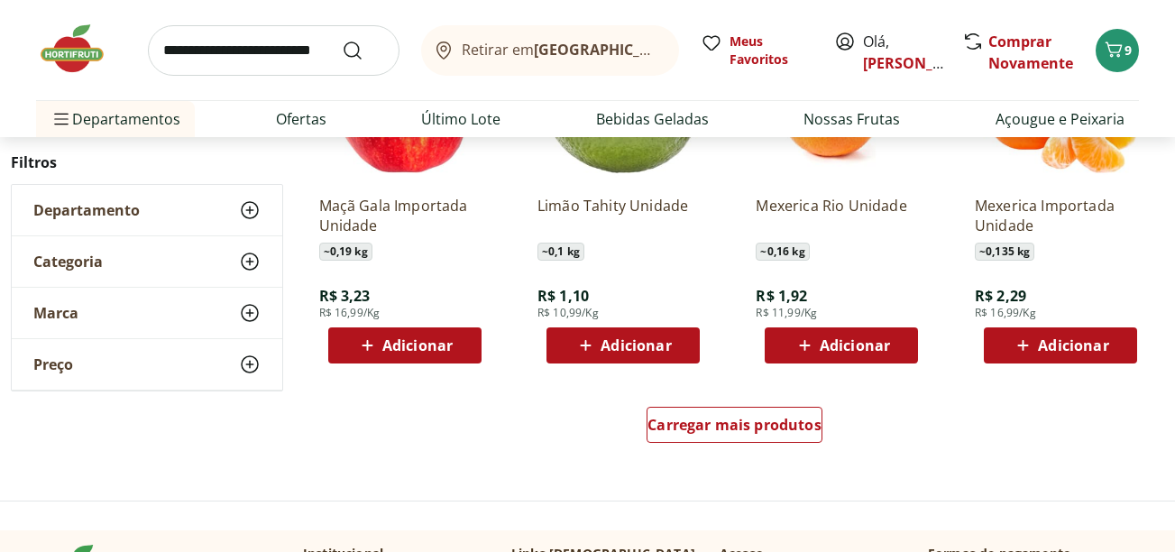
scroll to position [1118, 0]
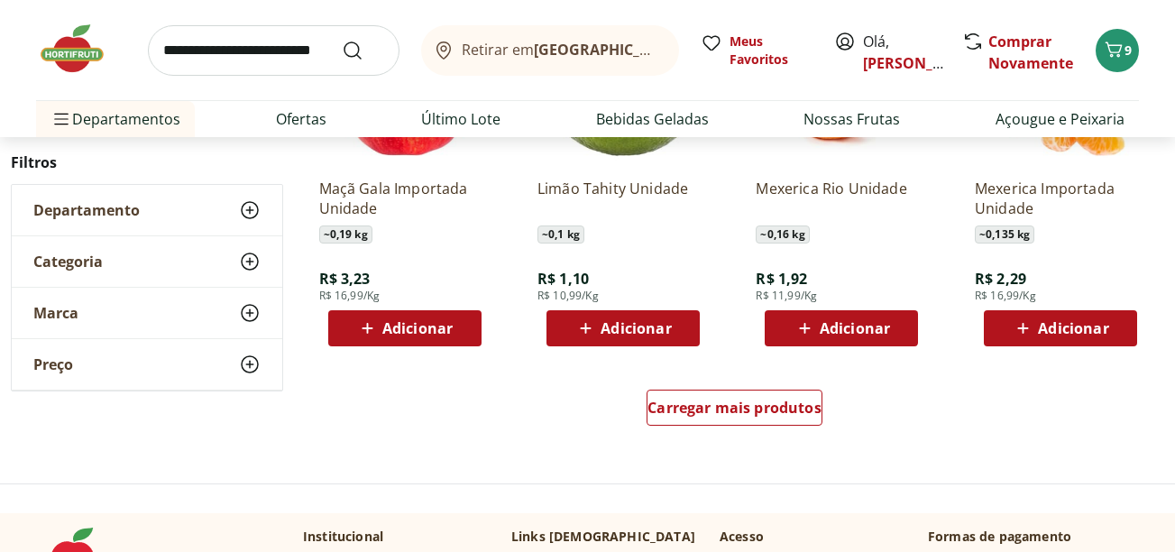
click at [623, 321] on span "Adicionar" at bounding box center [636, 328] width 70 height 14
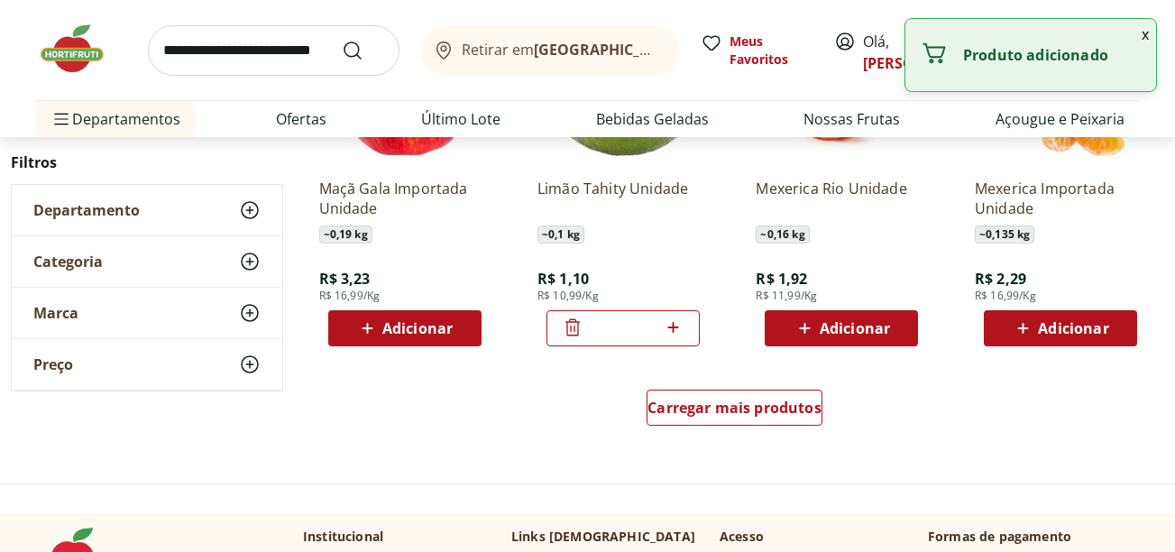
click at [672, 321] on icon at bounding box center [673, 328] width 23 height 22
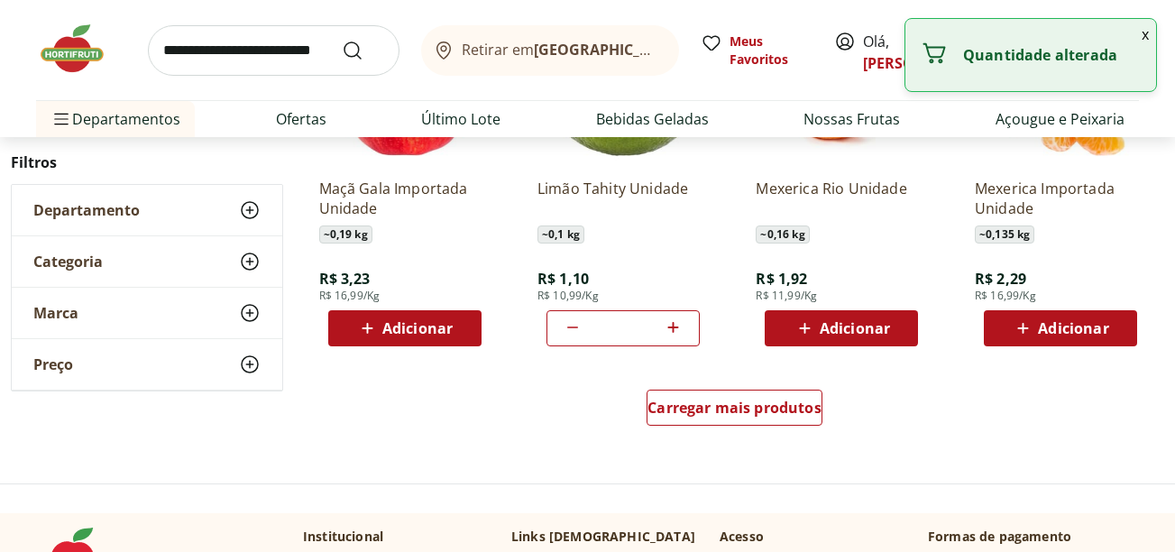
type input "*"
click at [758, 404] on span "Carregar mais produtos" at bounding box center [735, 407] width 174 height 14
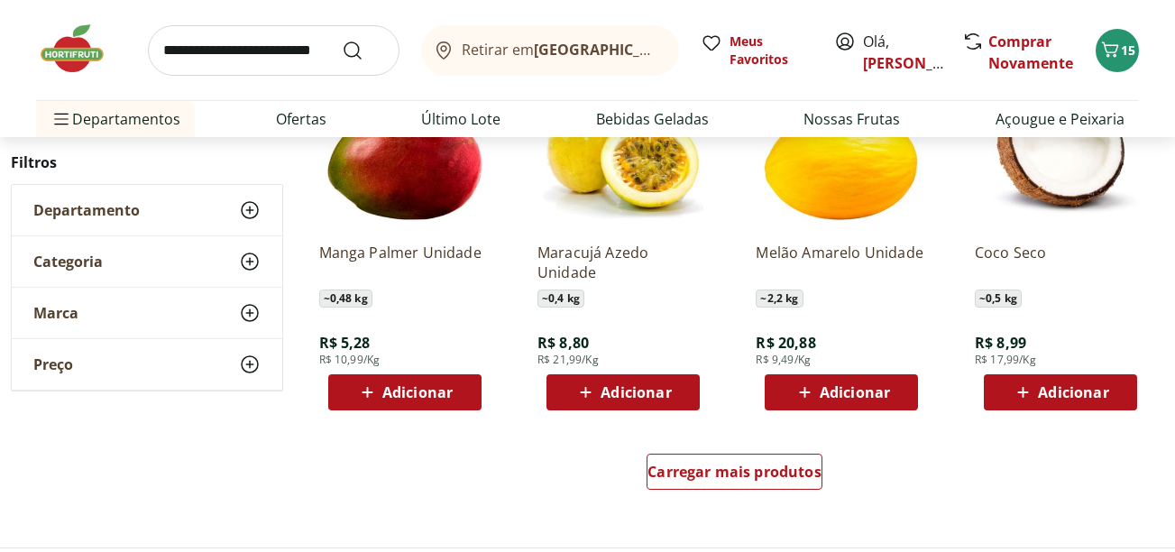
scroll to position [2236, 0]
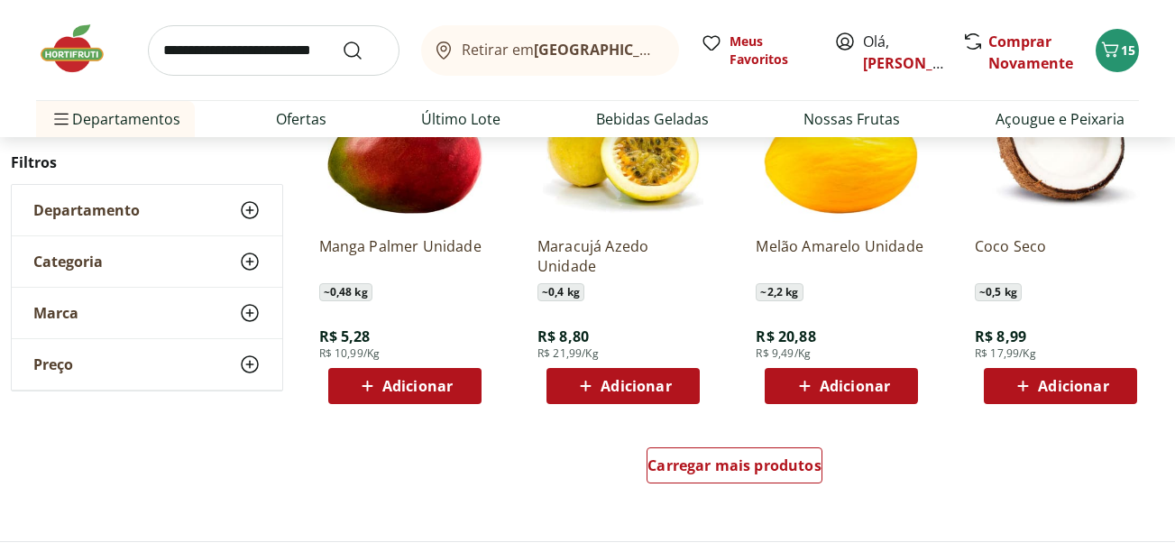
click at [422, 383] on span "Adicionar" at bounding box center [417, 386] width 70 height 14
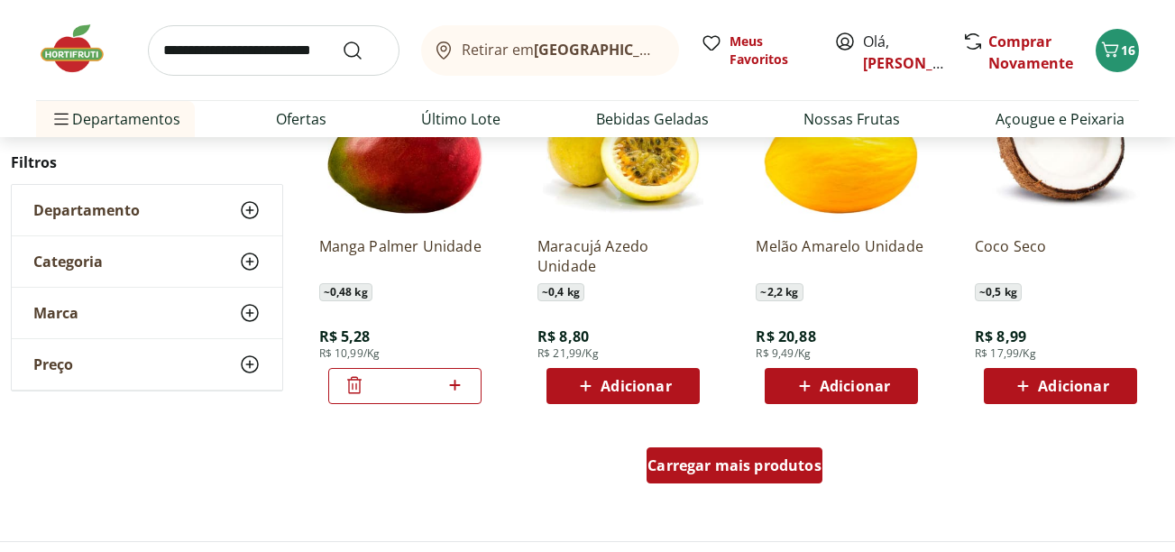
click at [738, 464] on span "Carregar mais produtos" at bounding box center [735, 465] width 174 height 14
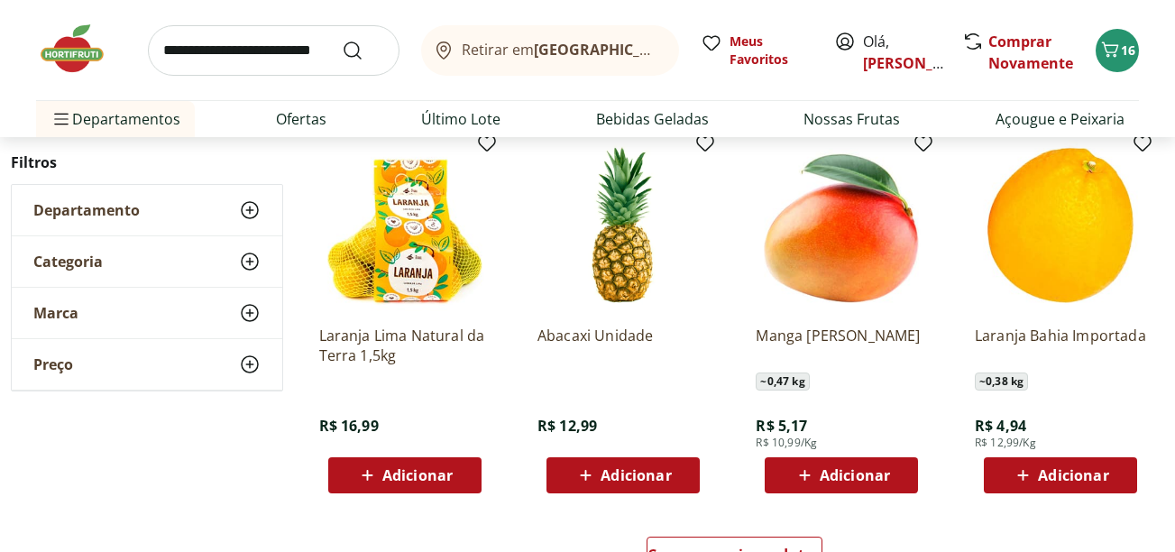
scroll to position [3330, 0]
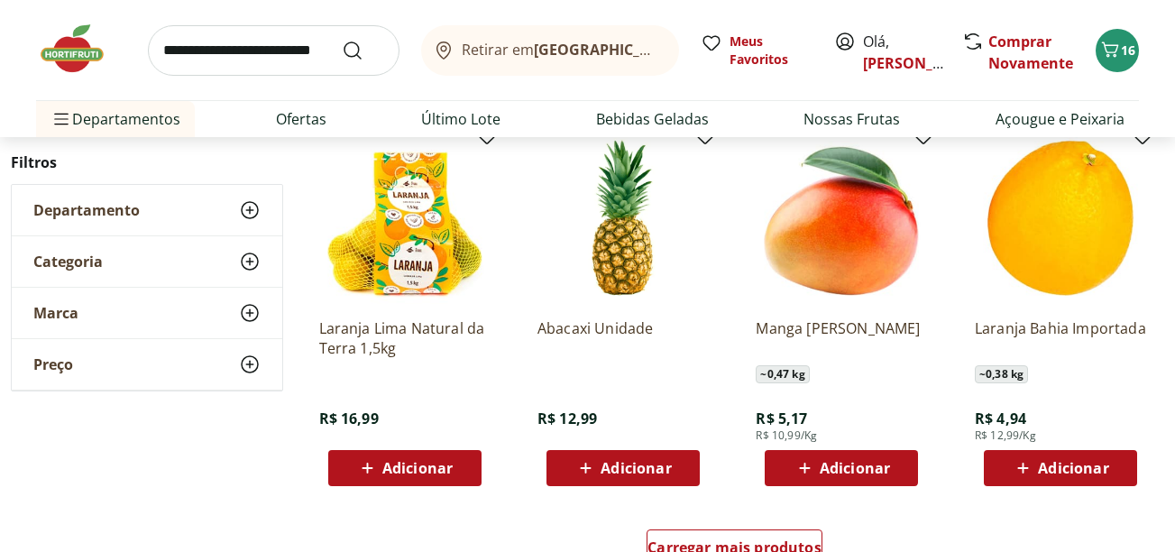
click at [414, 465] on span "Adicionar" at bounding box center [417, 468] width 70 height 14
click at [621, 466] on span "Adicionar" at bounding box center [636, 468] width 70 height 14
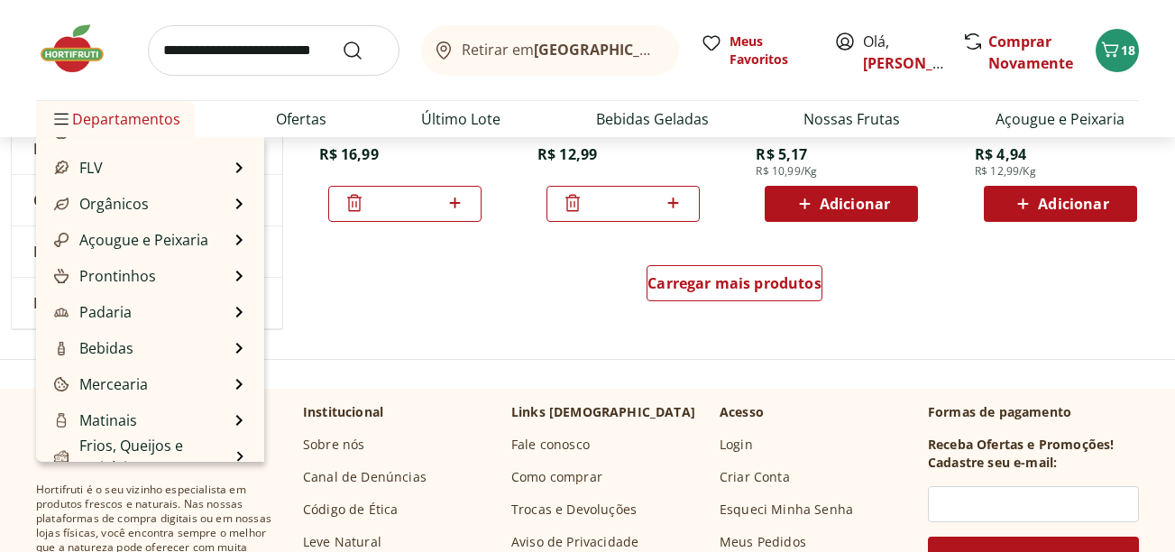
scroll to position [0, 0]
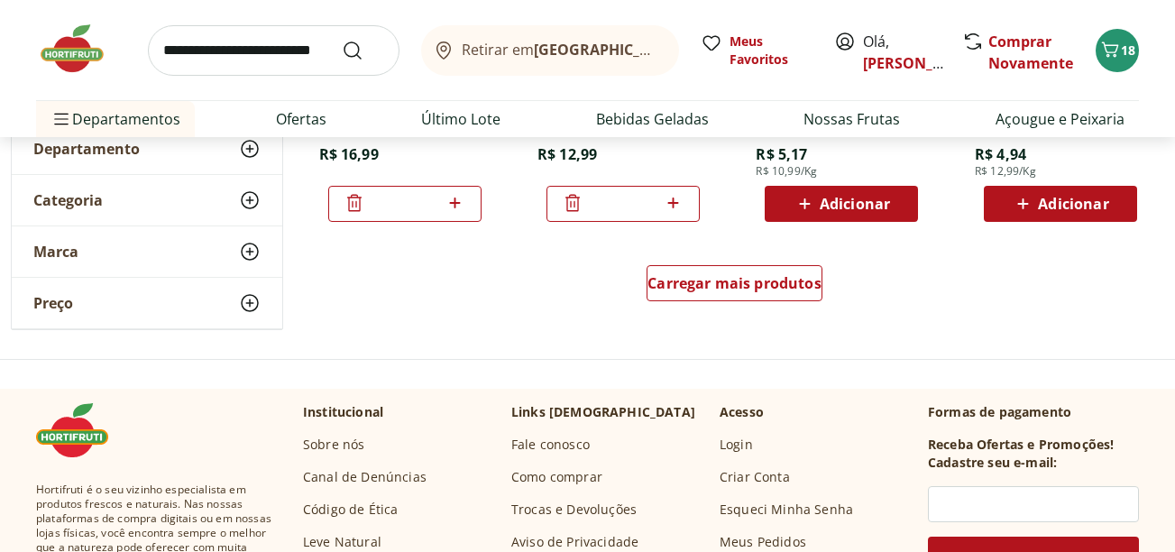
click at [71, 50] on img at bounding box center [81, 49] width 90 height 54
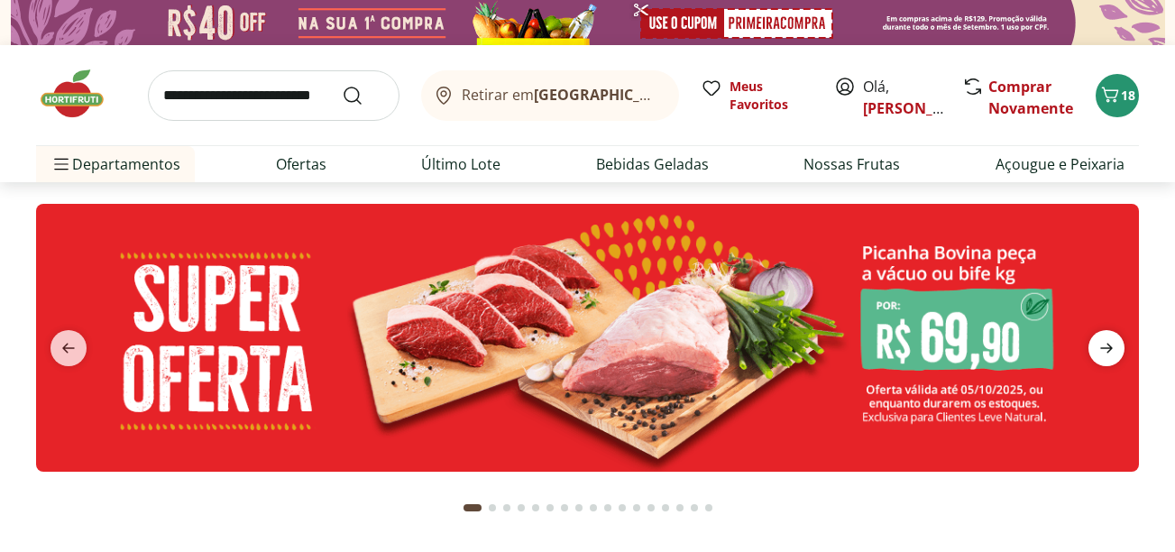
click at [1112, 343] on icon "next" at bounding box center [1107, 348] width 22 height 22
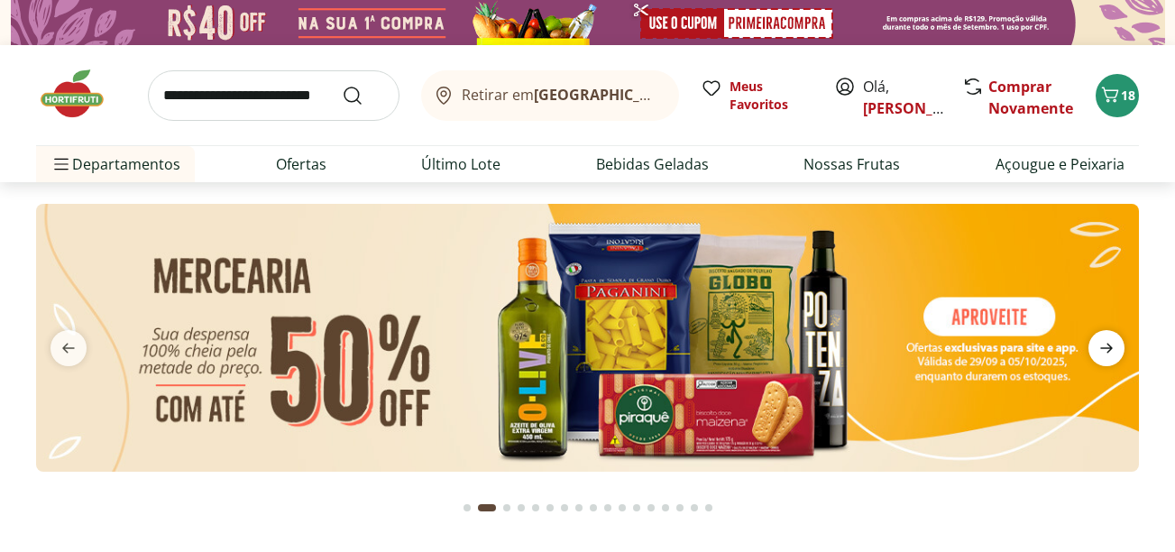
click at [1112, 343] on icon "next" at bounding box center [1107, 348] width 22 height 22
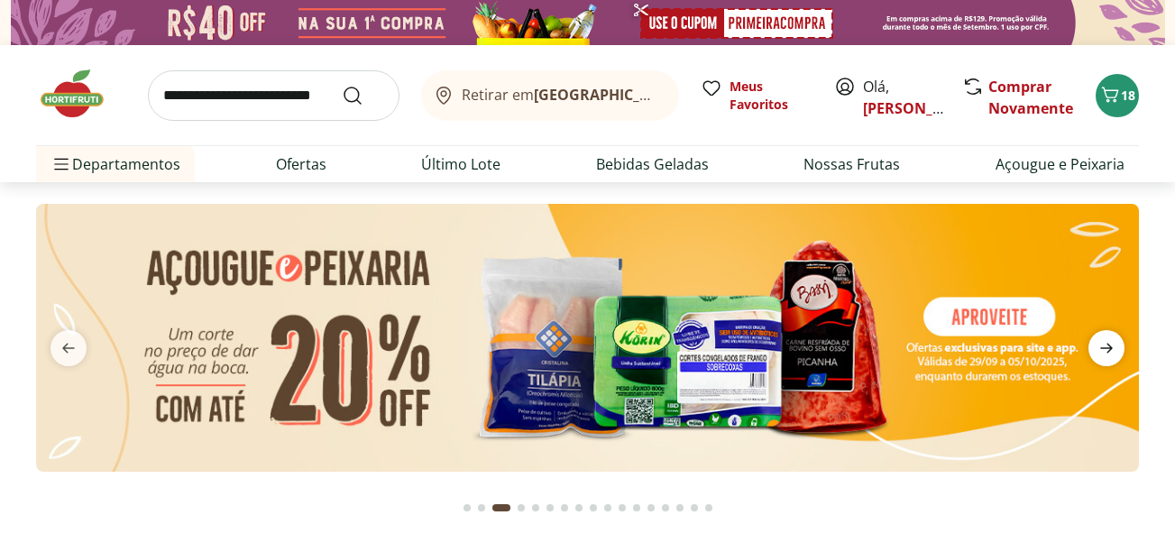
click at [1112, 343] on icon "next" at bounding box center [1107, 348] width 22 height 22
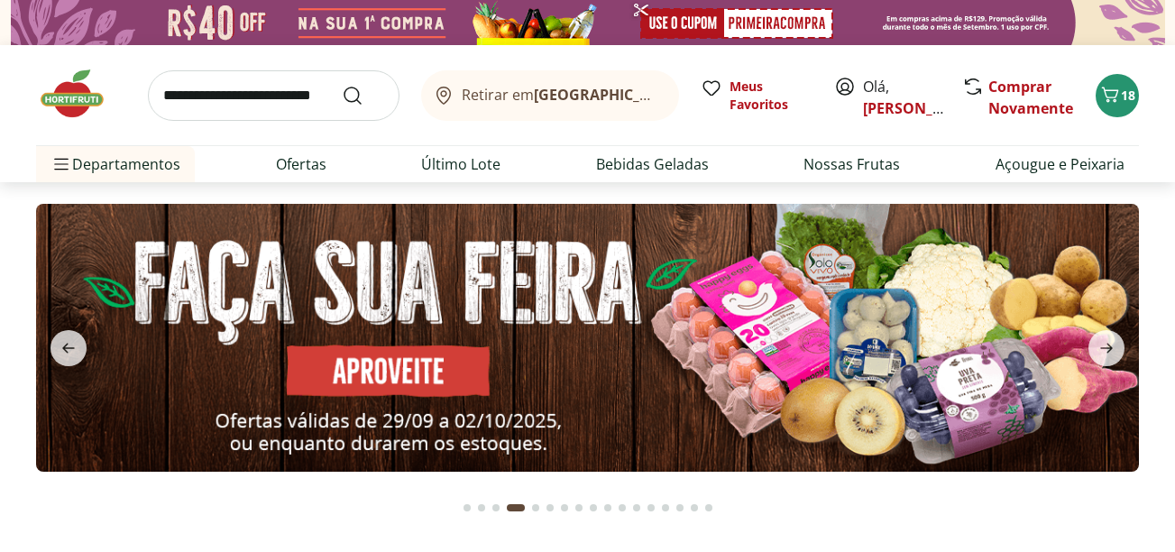
click at [895, 338] on img at bounding box center [587, 337] width 1103 height 267
select select "**********"
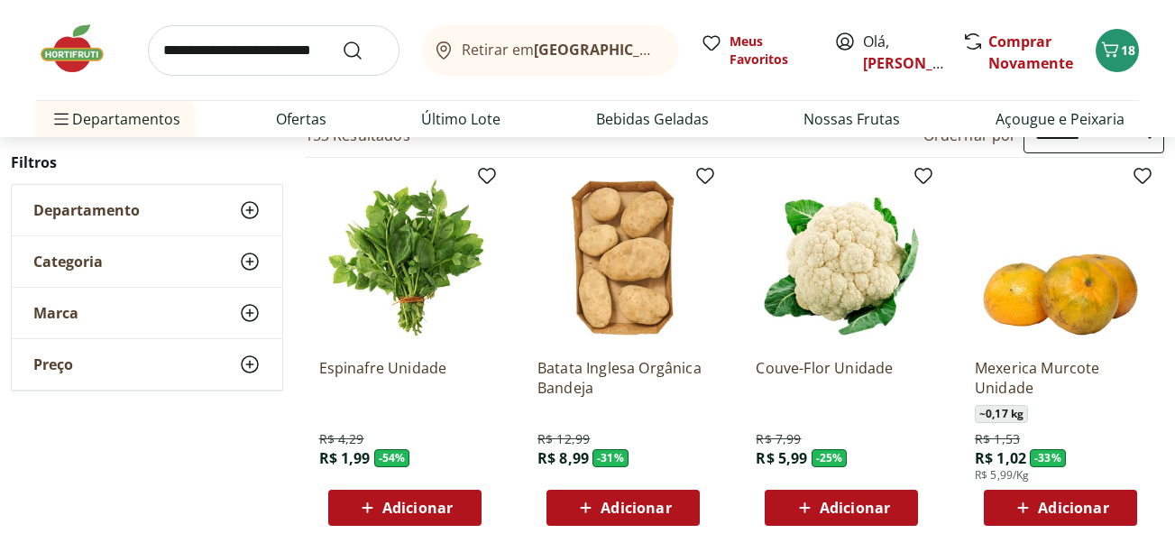
scroll to position [180, 0]
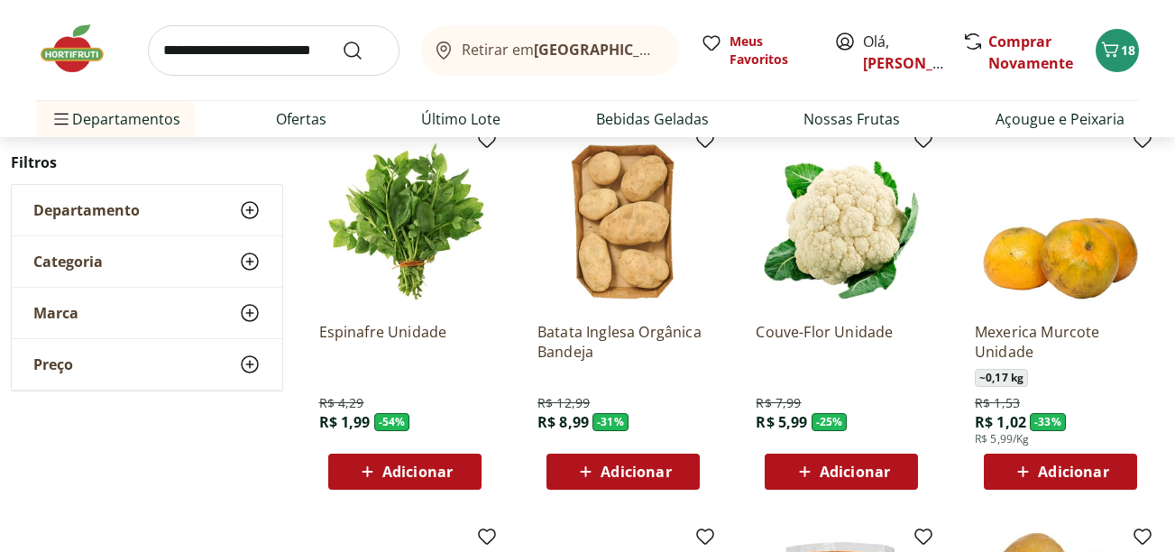
click at [868, 466] on span "Adicionar" at bounding box center [855, 472] width 70 height 14
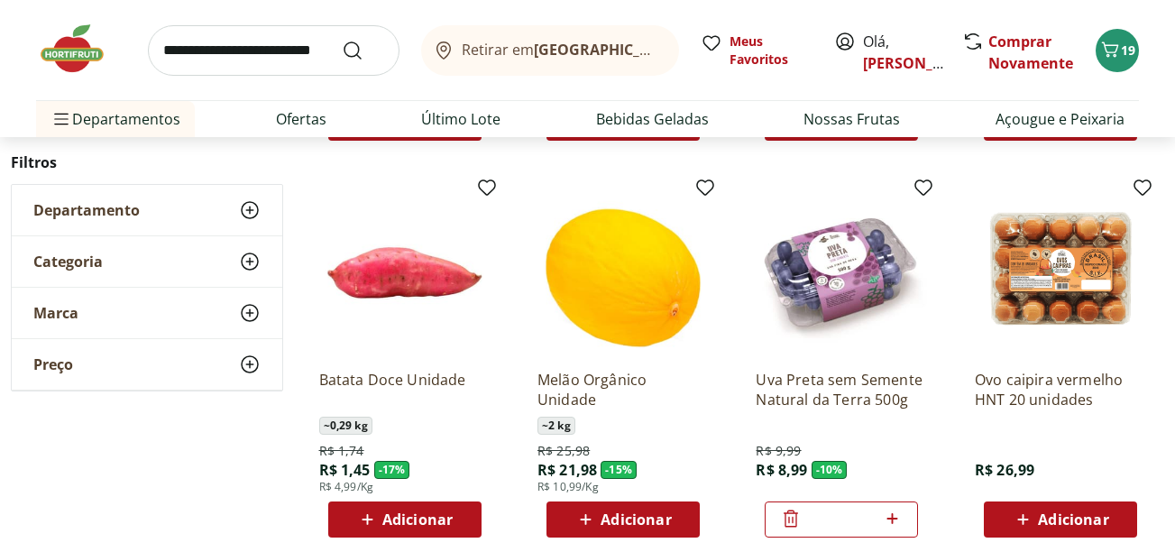
scroll to position [974, 0]
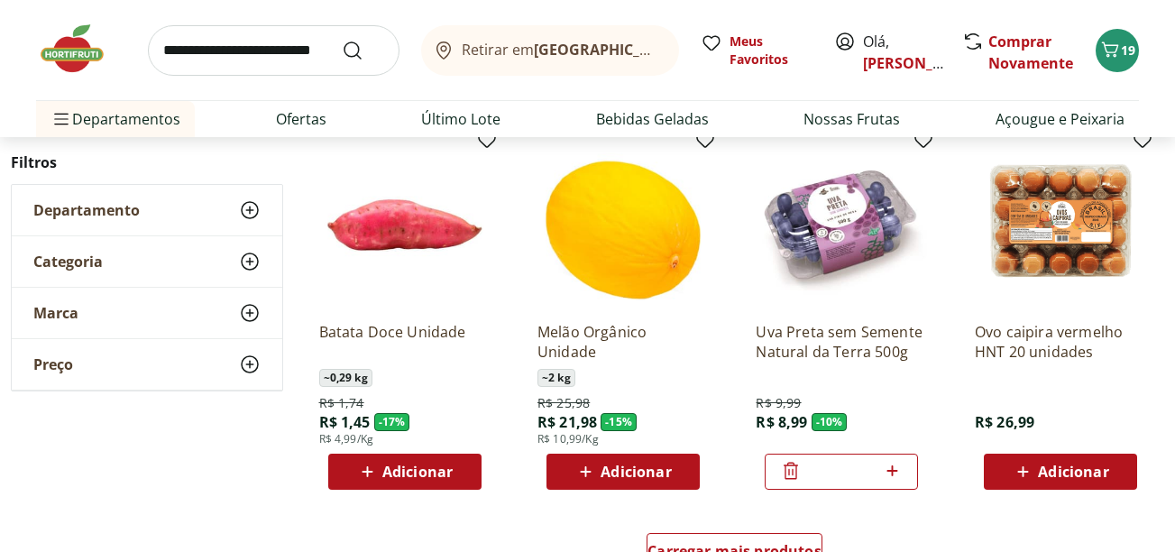
click at [366, 466] on icon at bounding box center [367, 472] width 23 height 22
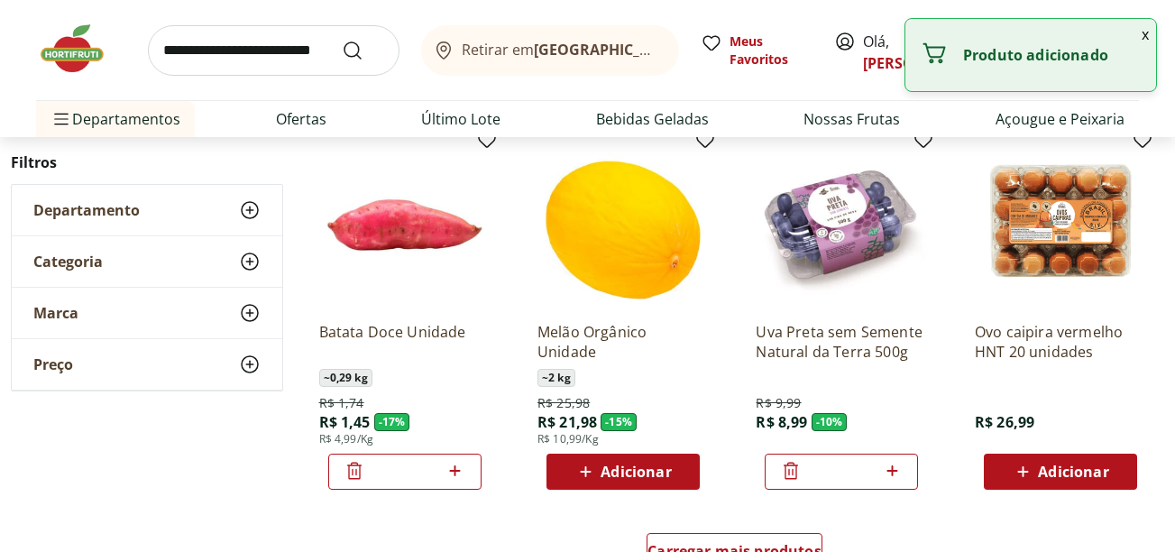
click at [454, 470] on icon at bounding box center [455, 471] width 23 height 22
type input "*"
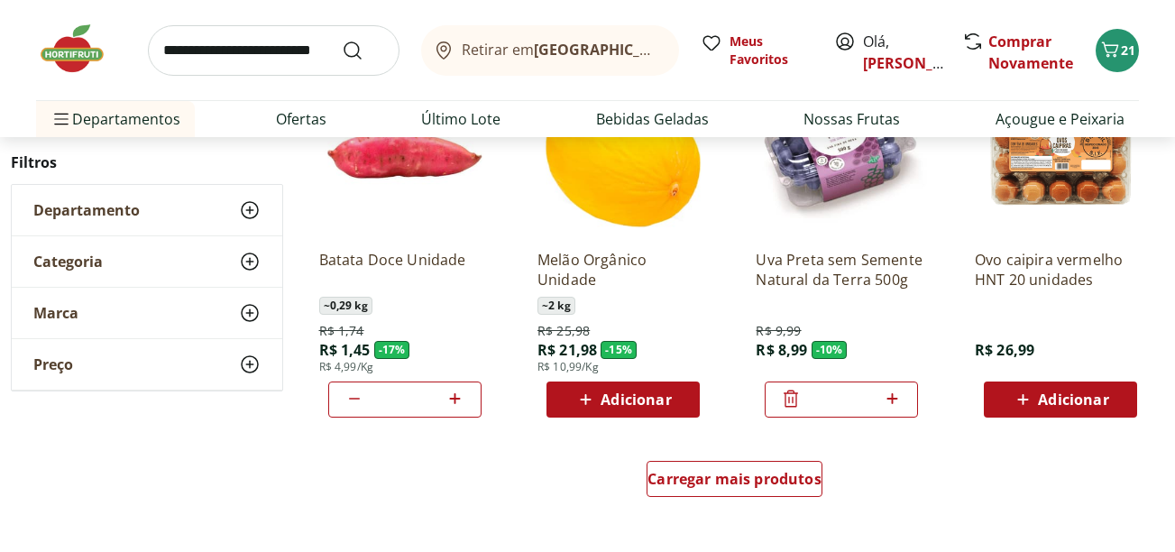
scroll to position [1082, 0]
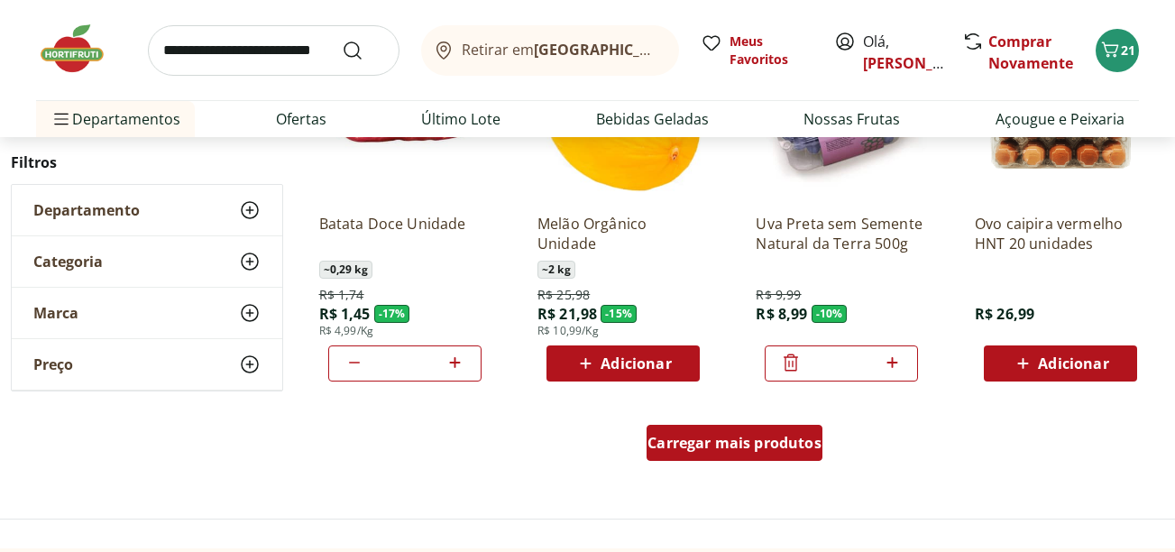
click at [708, 448] on span "Carregar mais produtos" at bounding box center [735, 443] width 174 height 14
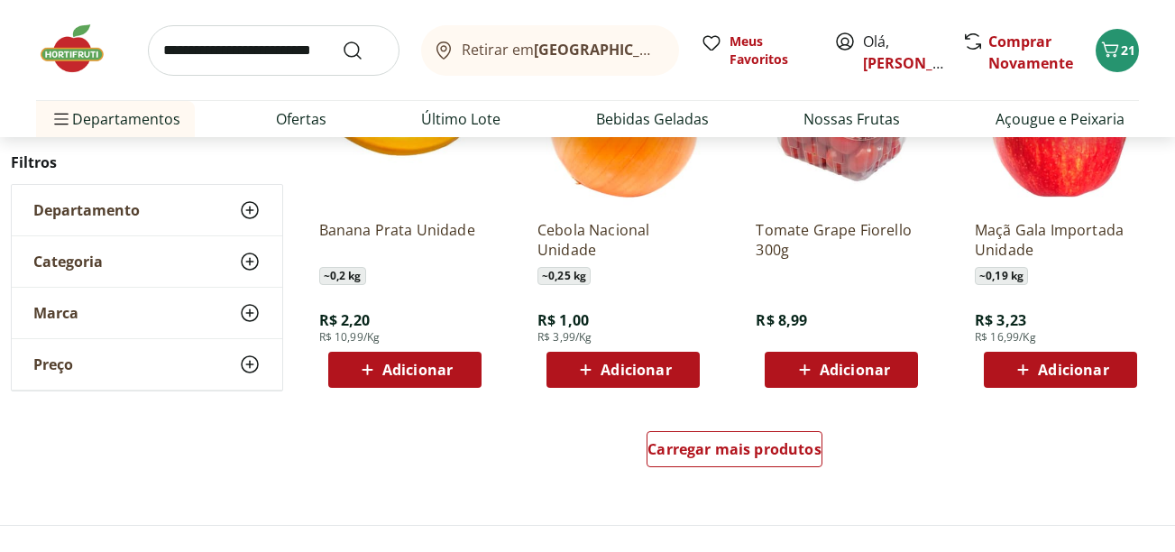
scroll to position [2260, 0]
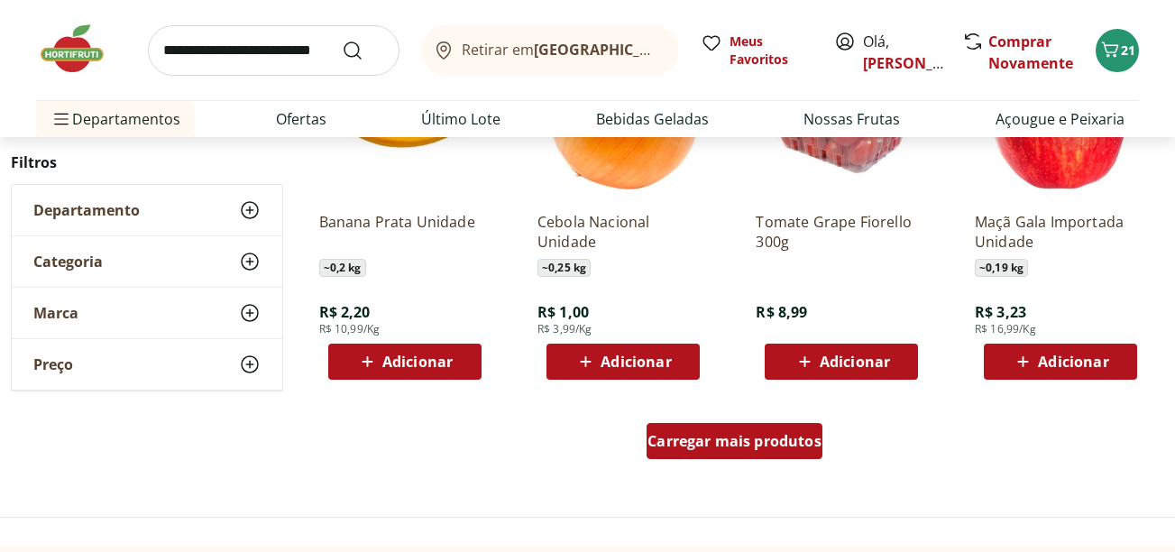
click at [755, 442] on span "Carregar mais produtos" at bounding box center [735, 441] width 174 height 14
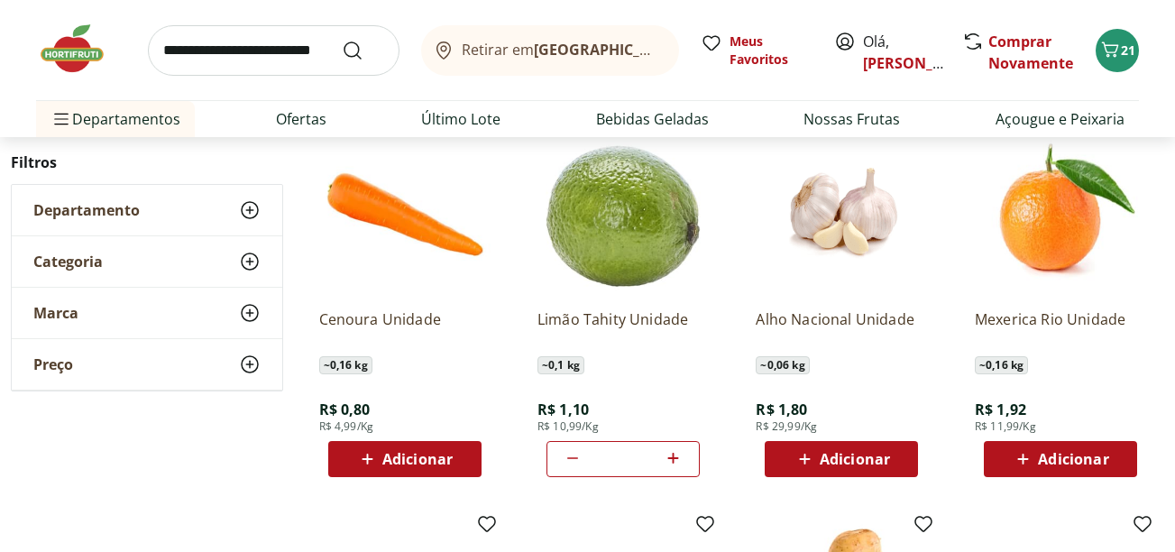
scroll to position [2561, 0]
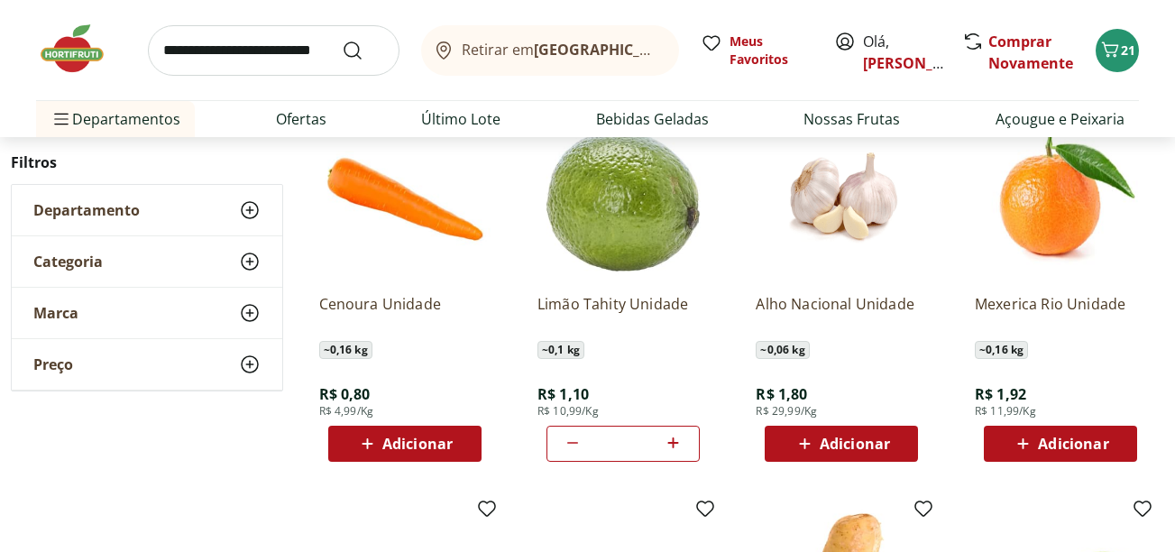
click at [857, 441] on span "Adicionar" at bounding box center [855, 444] width 70 height 14
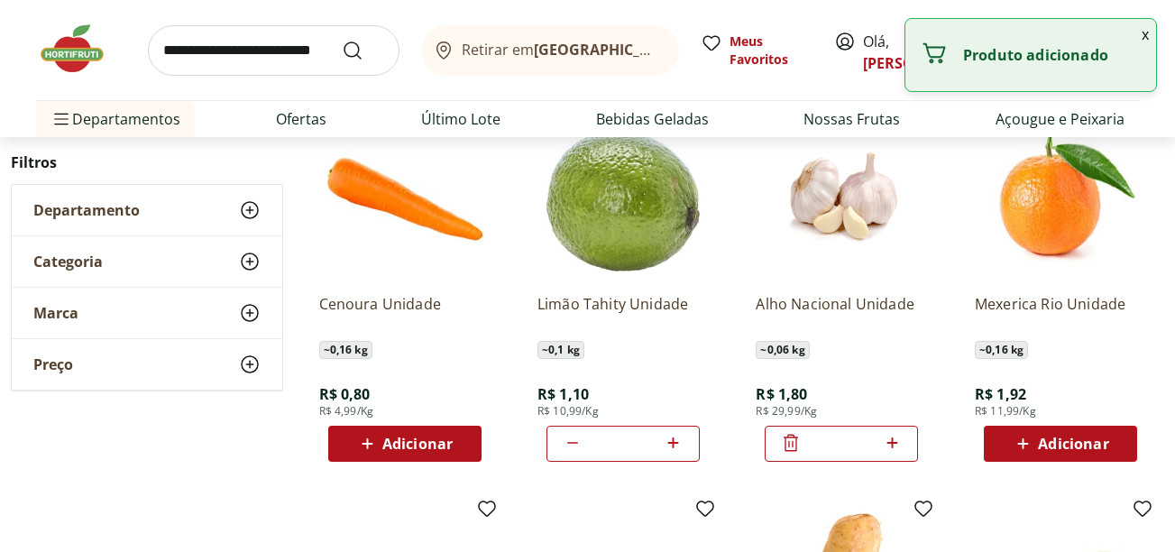
click at [891, 444] on icon at bounding box center [892, 442] width 11 height 11
type input "*"
click at [1085, 442] on span "Adicionar" at bounding box center [1073, 444] width 70 height 14
click at [1108, 446] on icon at bounding box center [1111, 443] width 23 height 22
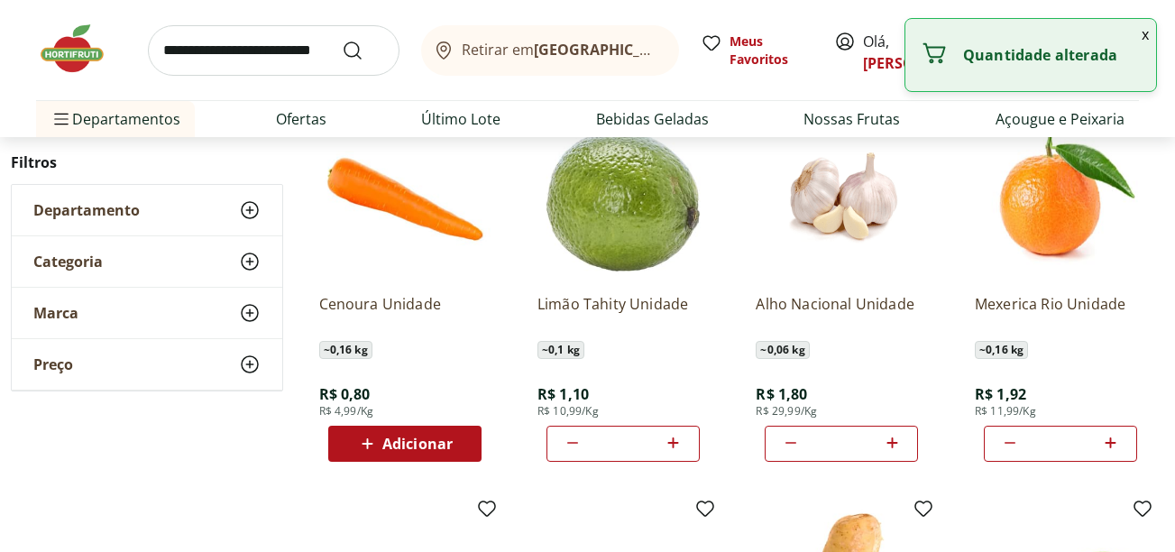
click at [1108, 446] on icon at bounding box center [1111, 443] width 23 height 22
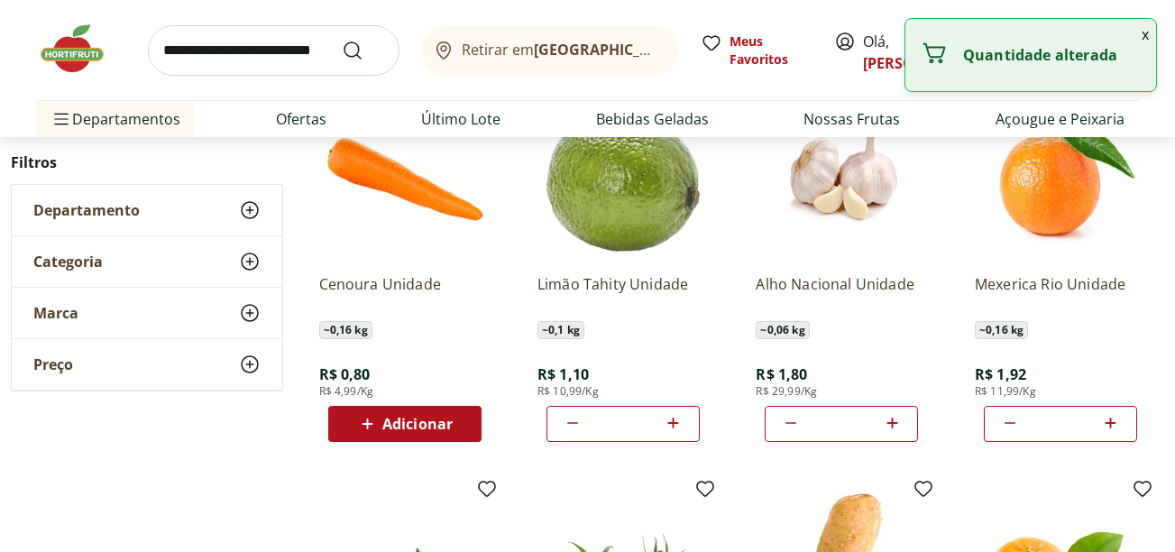
scroll to position [2597, 0]
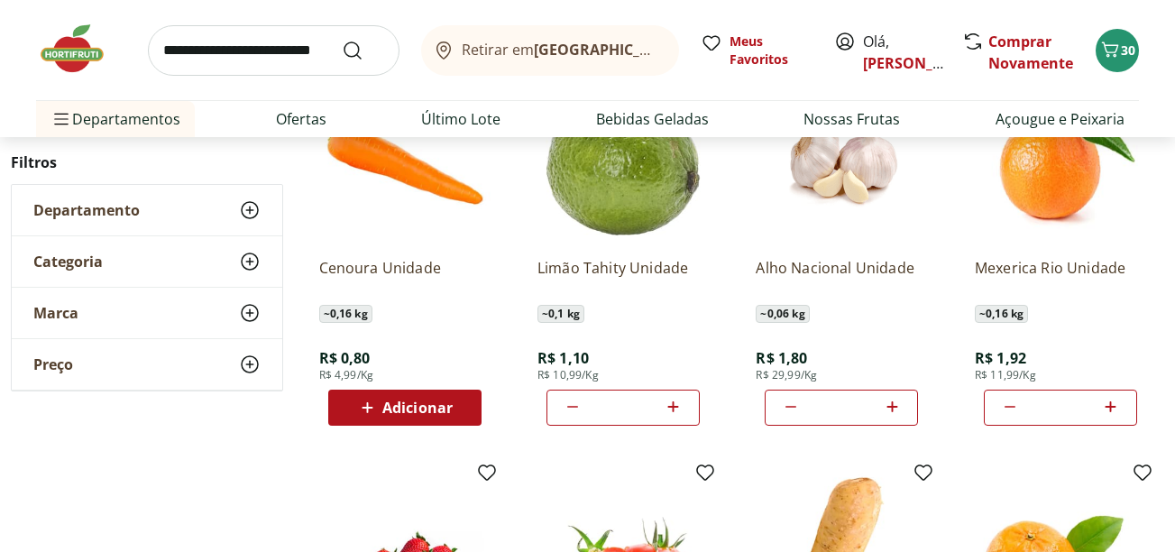
click at [1010, 406] on icon at bounding box center [1010, 407] width 22 height 22
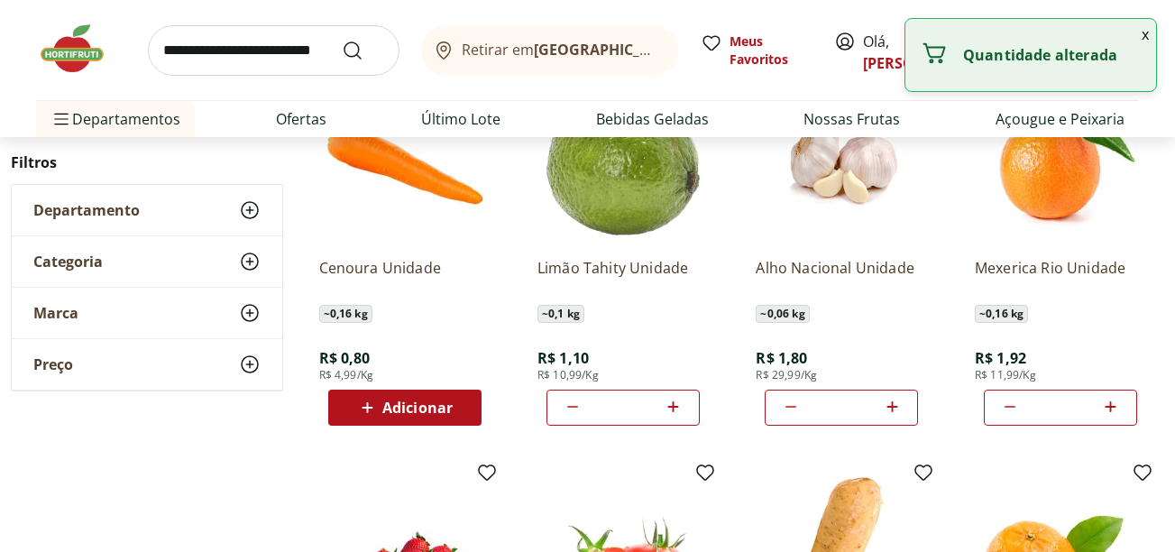
click at [1010, 406] on icon at bounding box center [1010, 407] width 22 height 22
type input "*"
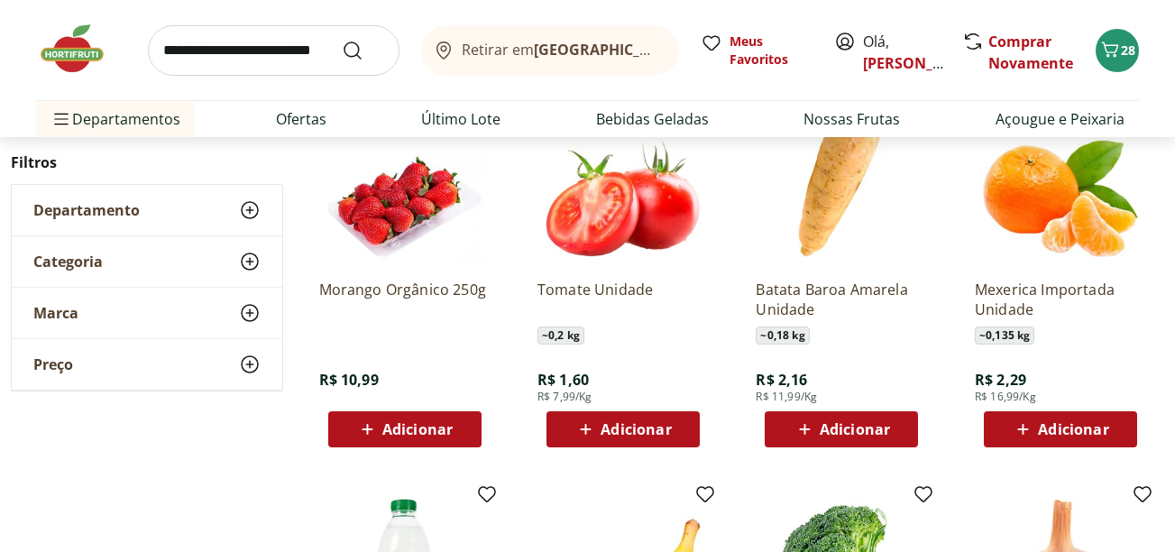
scroll to position [2982, 0]
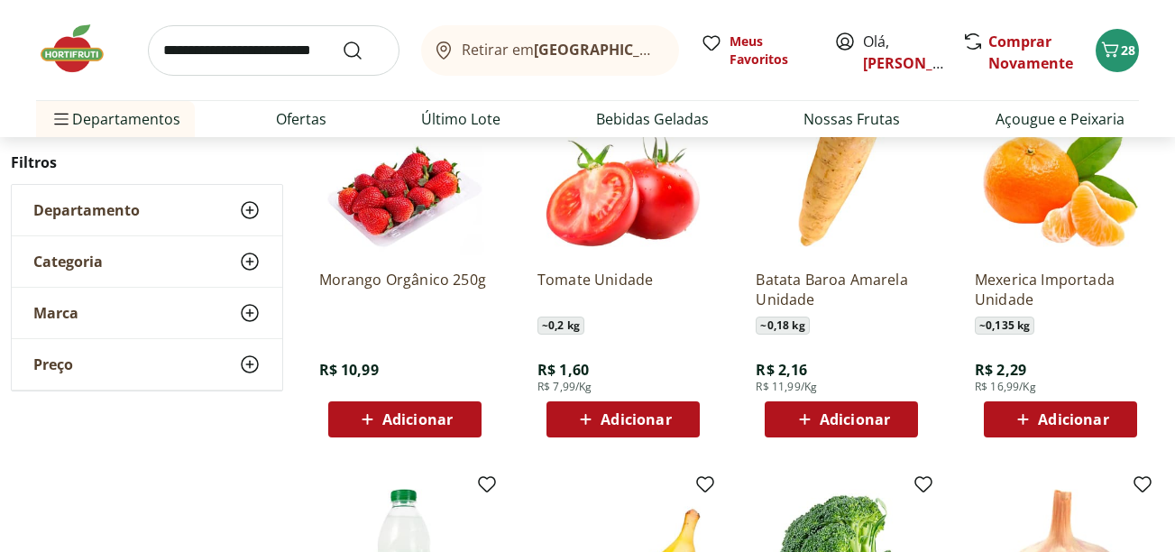
click at [630, 417] on span "Adicionar" at bounding box center [636, 419] width 70 height 14
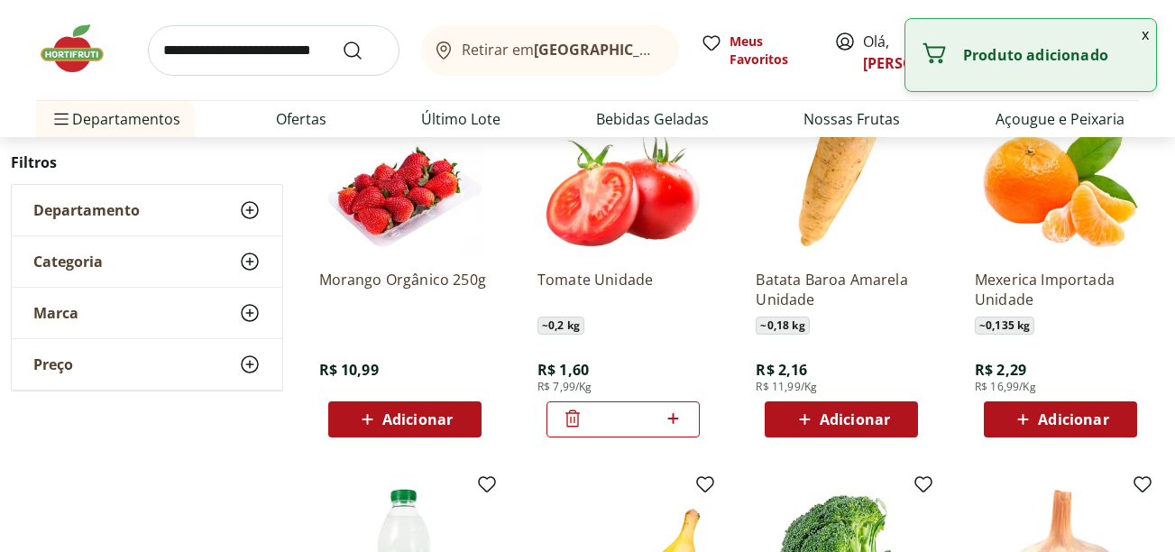
click at [676, 413] on icon at bounding box center [673, 419] width 23 height 22
type input "*"
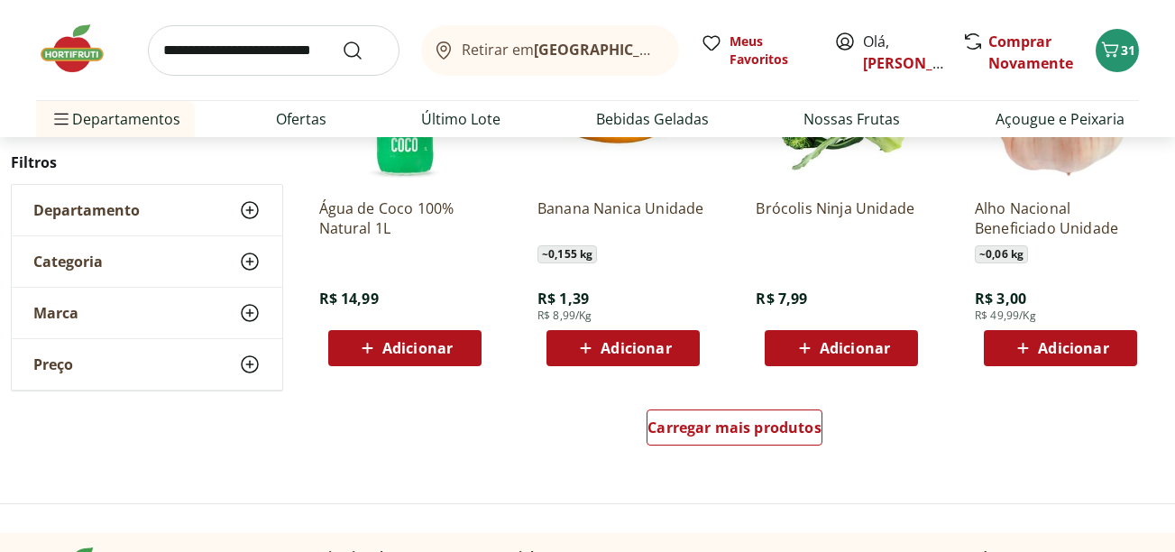
scroll to position [3402, 0]
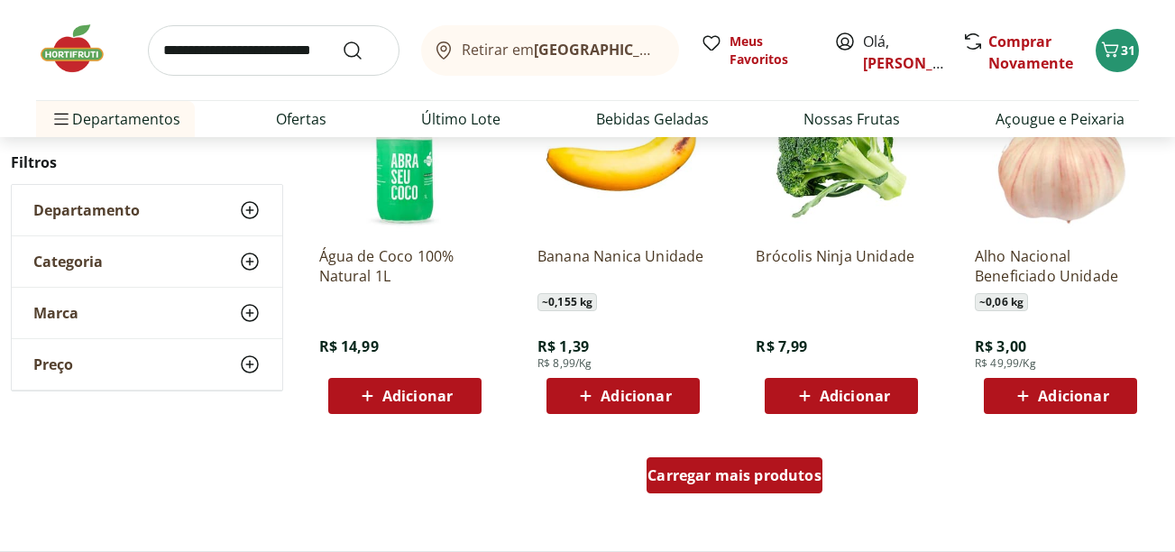
click at [747, 481] on span "Carregar mais produtos" at bounding box center [735, 475] width 174 height 14
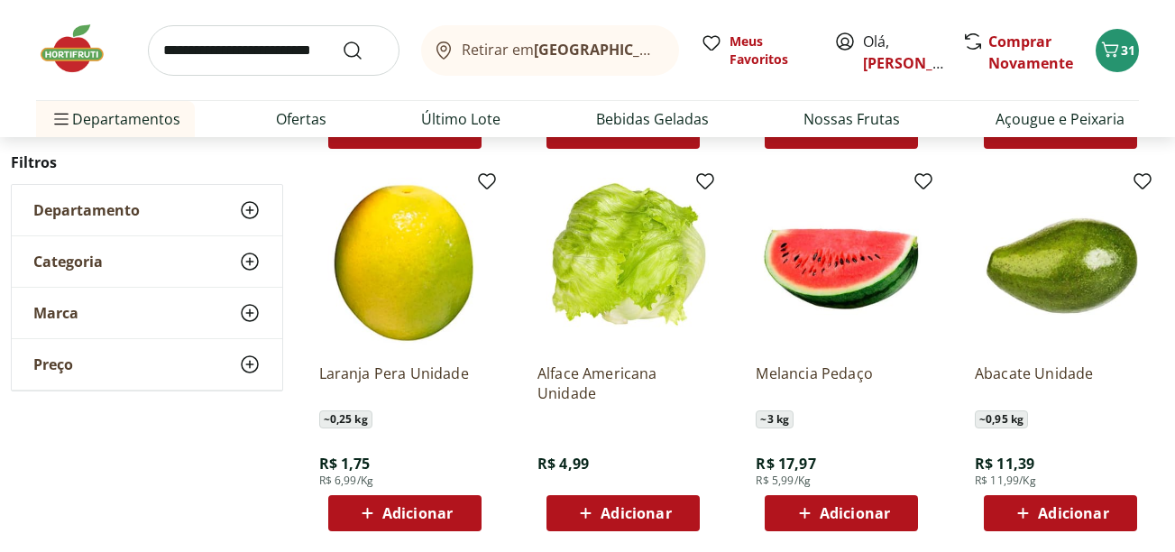
scroll to position [3704, 0]
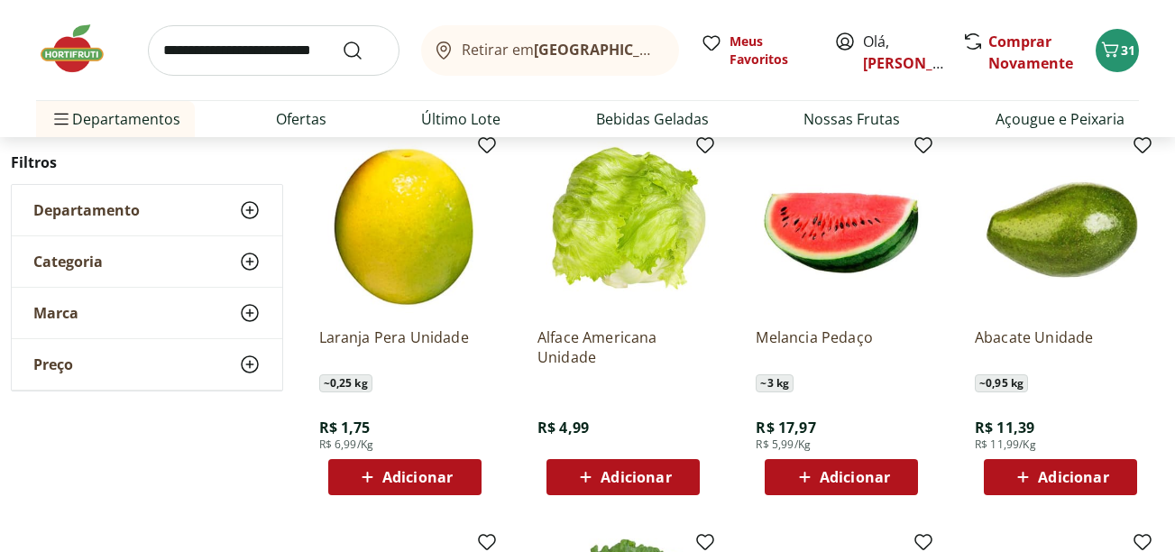
click at [623, 477] on span "Adicionar" at bounding box center [636, 477] width 70 height 14
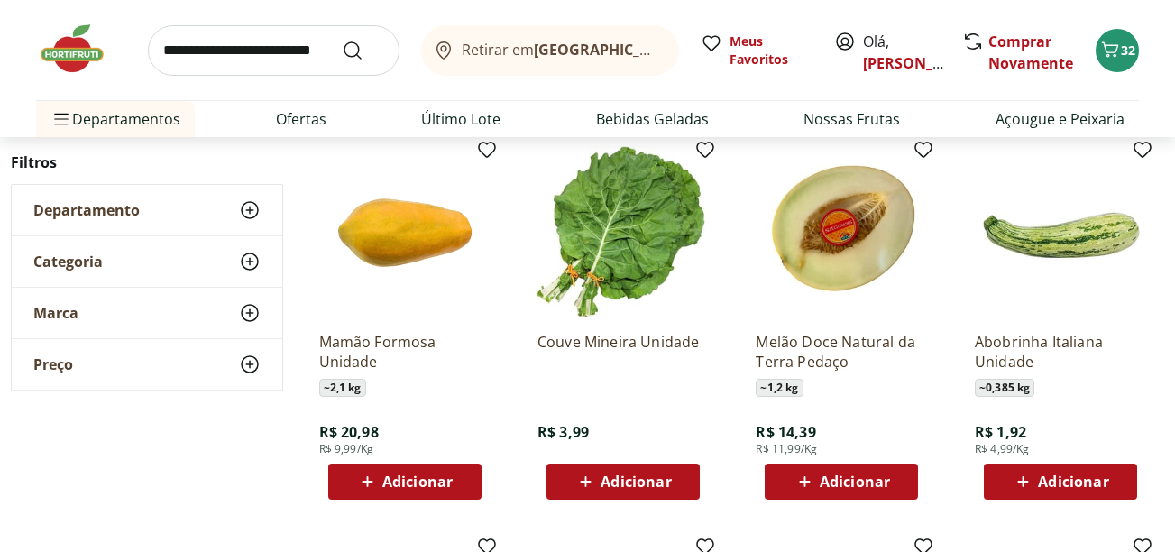
scroll to position [4112, 0]
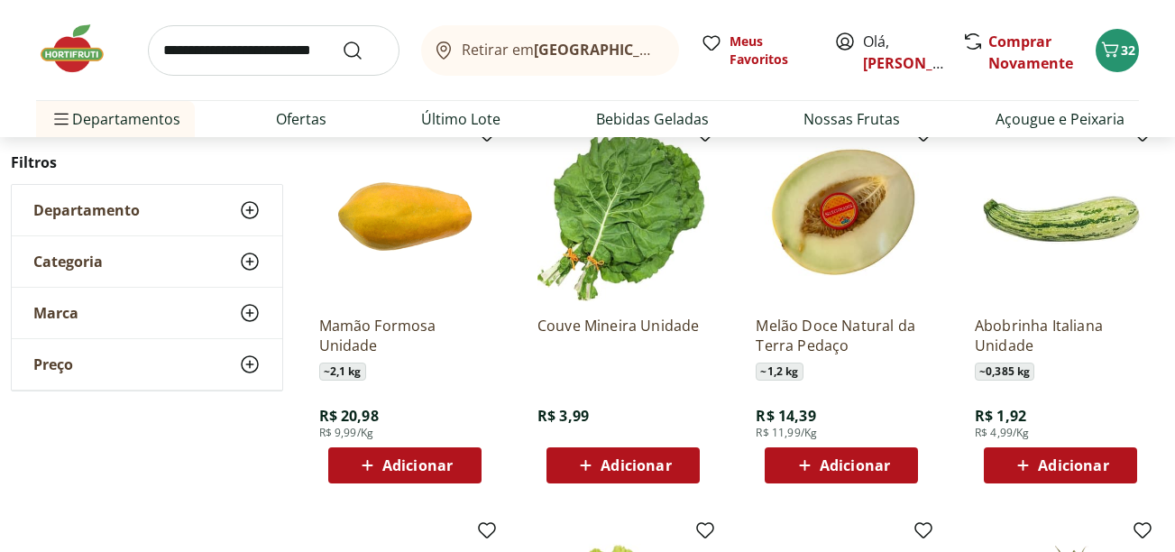
click at [845, 465] on span "Adicionar" at bounding box center [855, 465] width 70 height 14
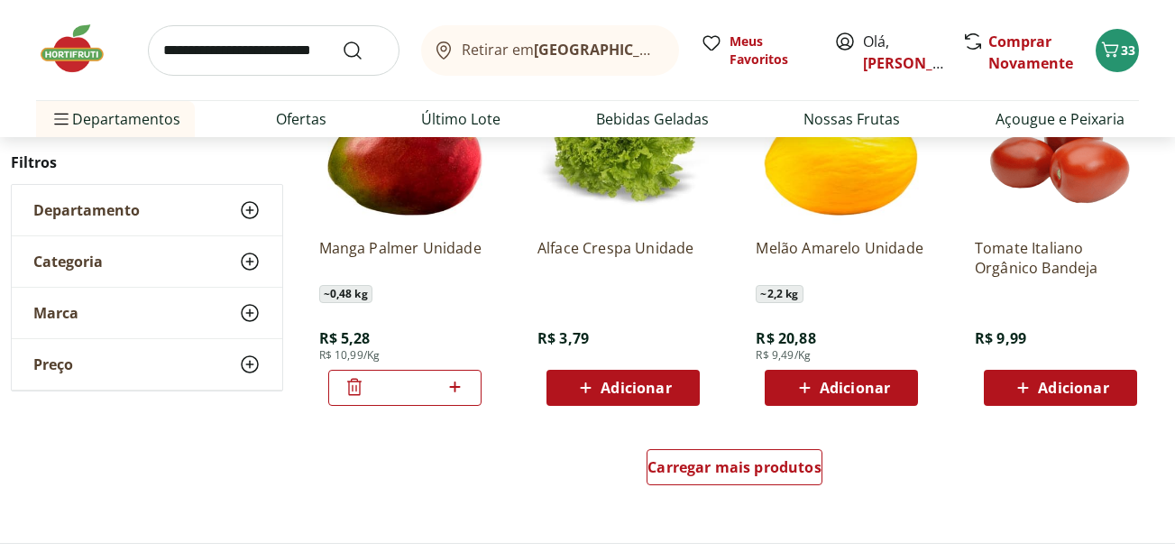
scroll to position [4594, 0]
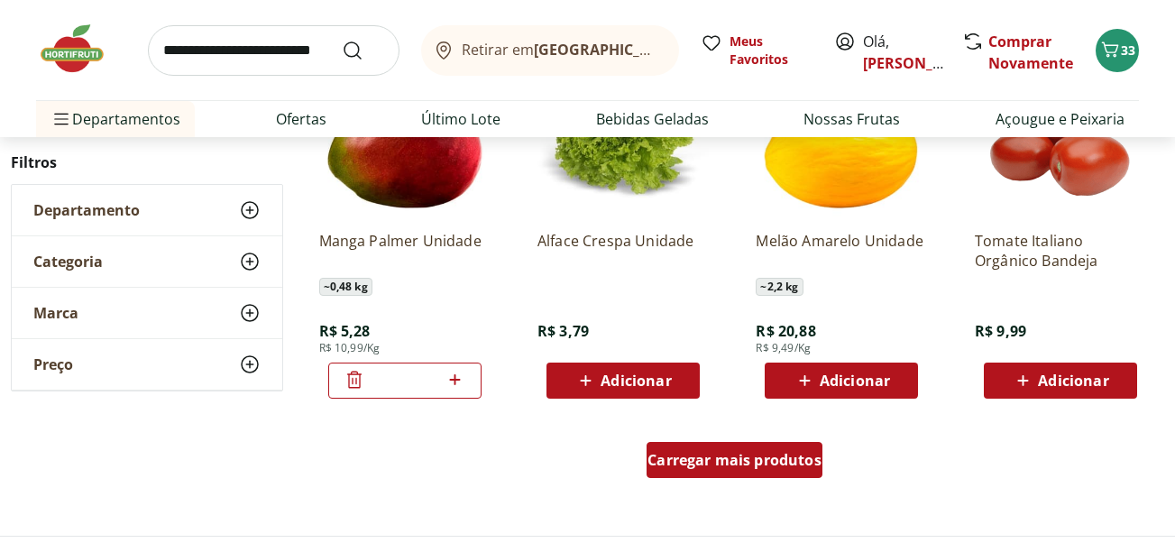
click at [741, 461] on span "Carregar mais produtos" at bounding box center [735, 460] width 174 height 14
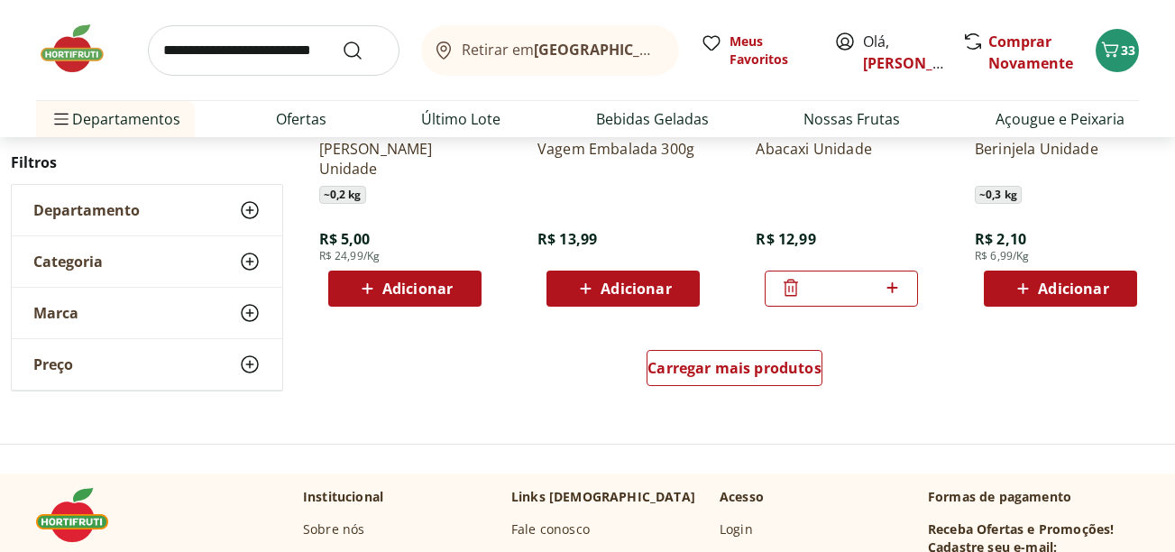
scroll to position [5868, 0]
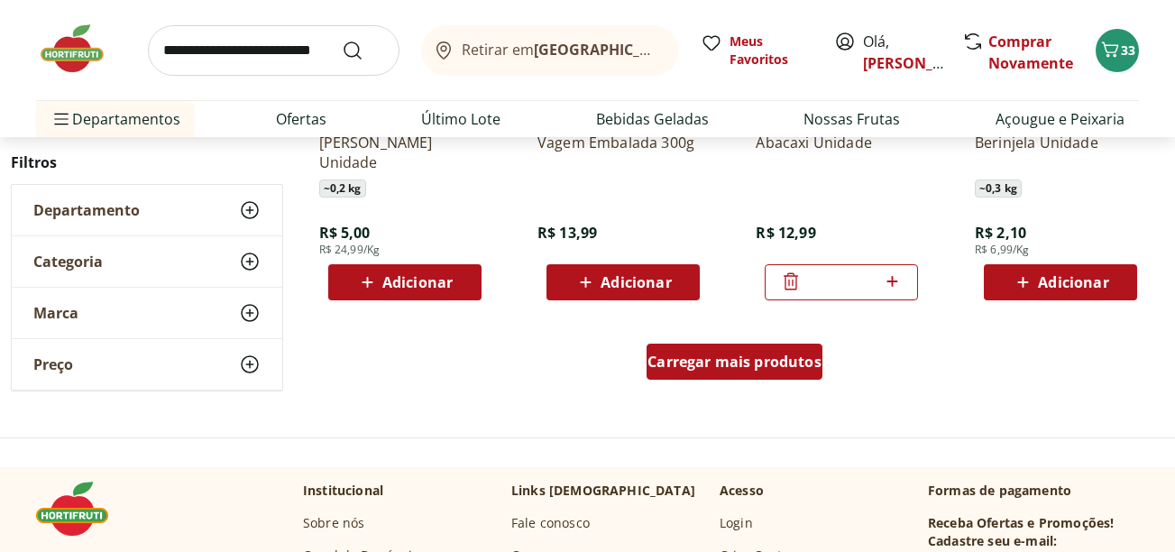
click at [711, 354] on span "Carregar mais produtos" at bounding box center [735, 361] width 174 height 14
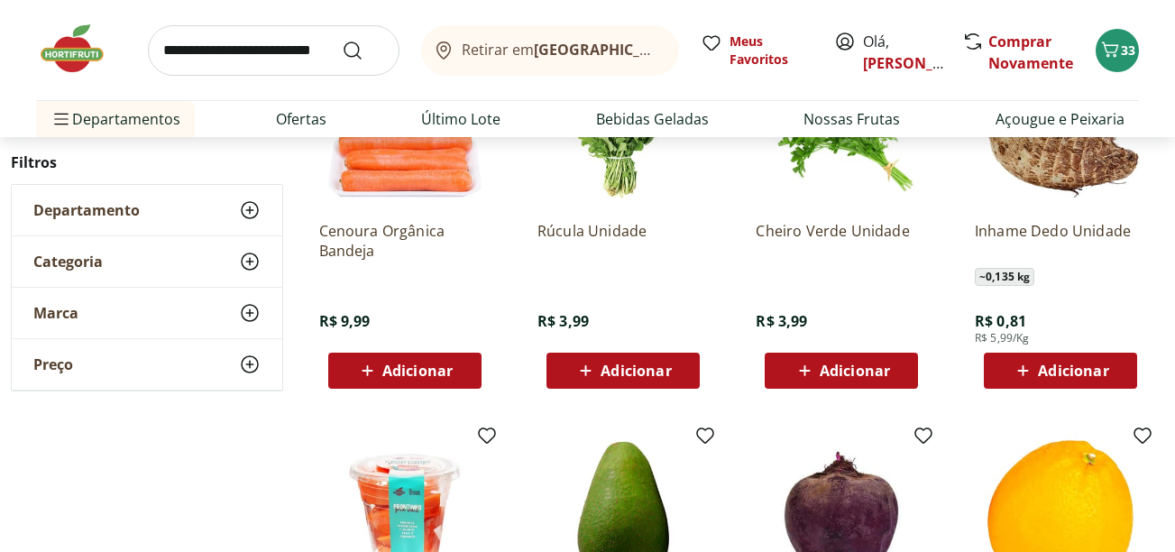
scroll to position [6169, 0]
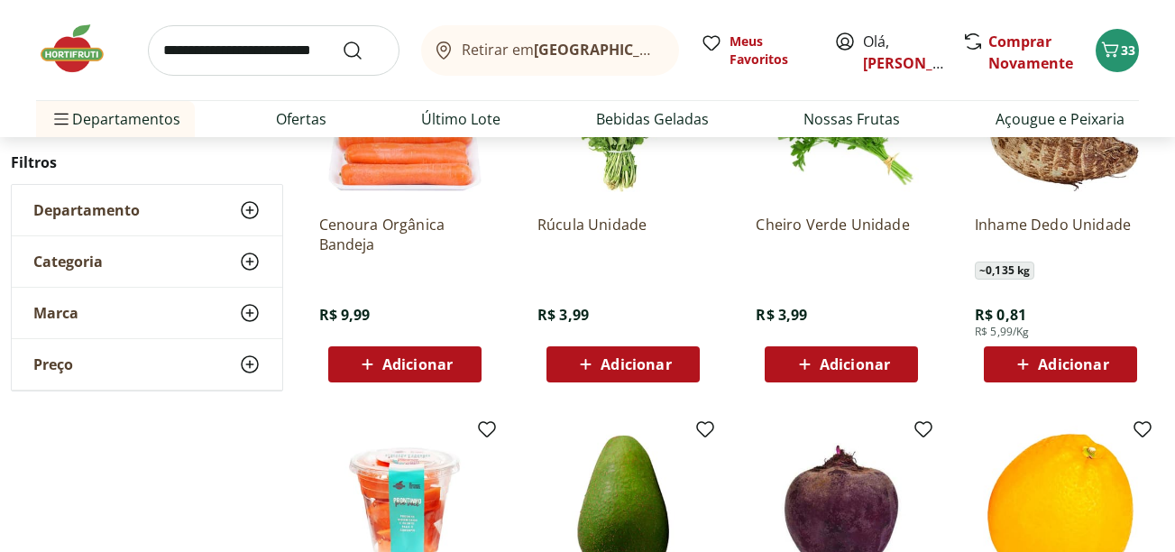
click at [1057, 372] on span "Adicionar" at bounding box center [1073, 364] width 70 height 14
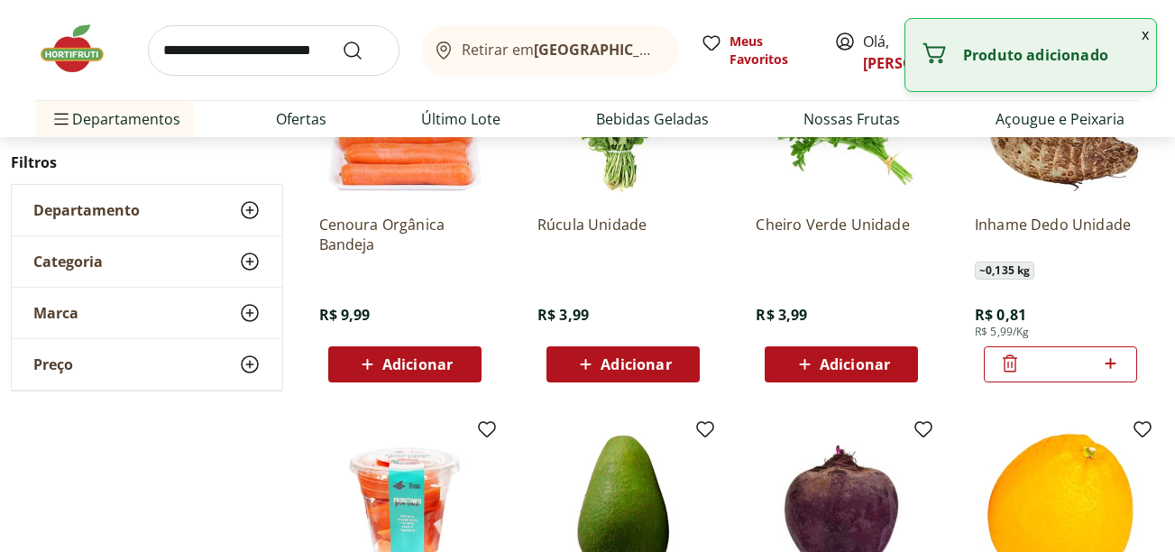
click at [1114, 361] on icon at bounding box center [1111, 364] width 23 height 22
type input "*"
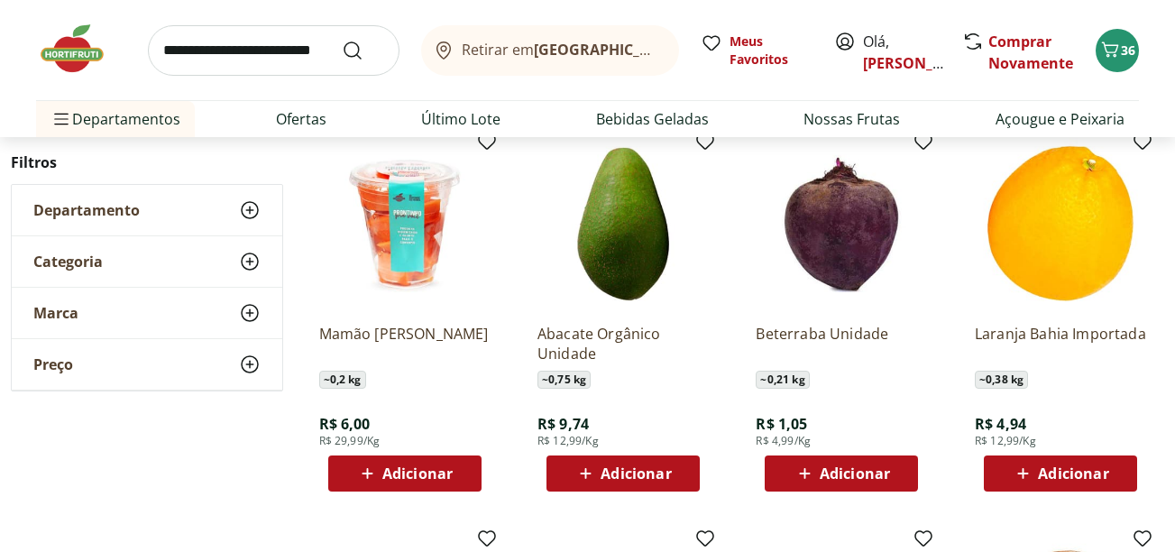
scroll to position [6469, 0]
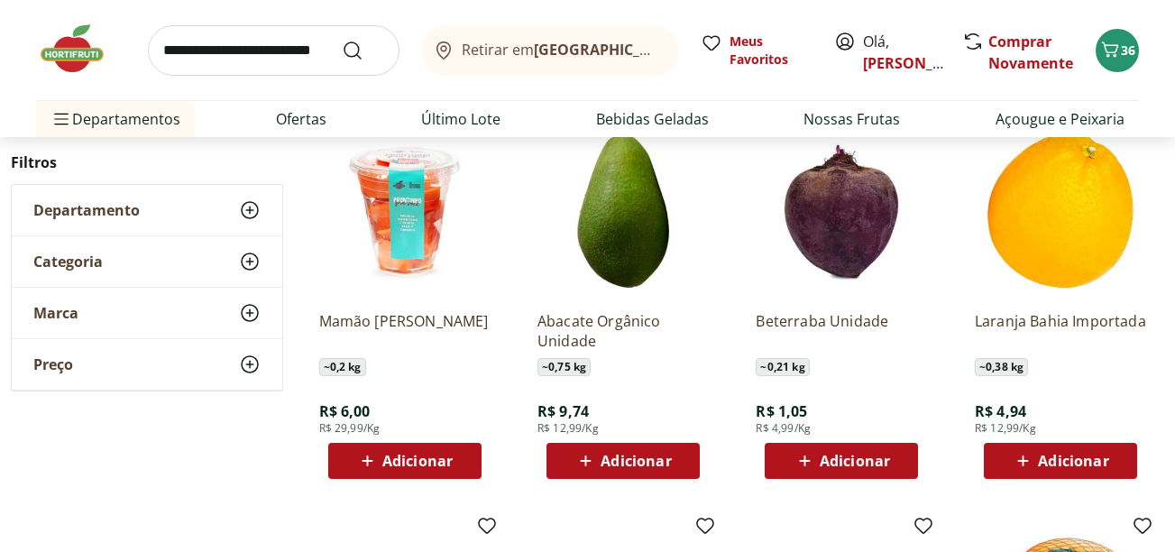
click at [827, 461] on span "Adicionar" at bounding box center [855, 461] width 70 height 14
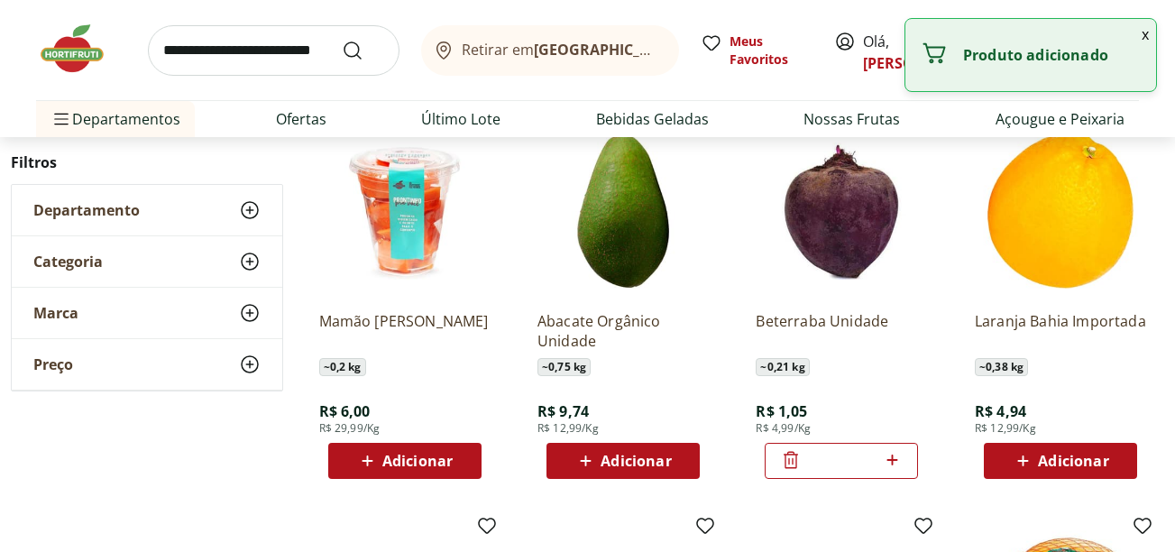
click at [890, 460] on icon at bounding box center [892, 460] width 11 height 11
type input "*"
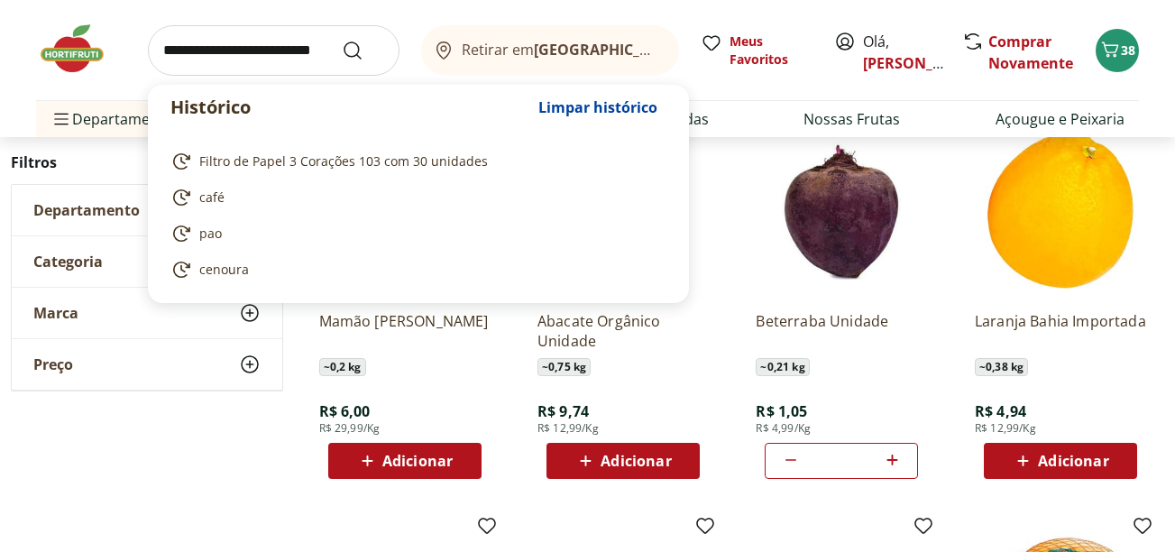
click at [291, 46] on input "search" at bounding box center [274, 50] width 252 height 51
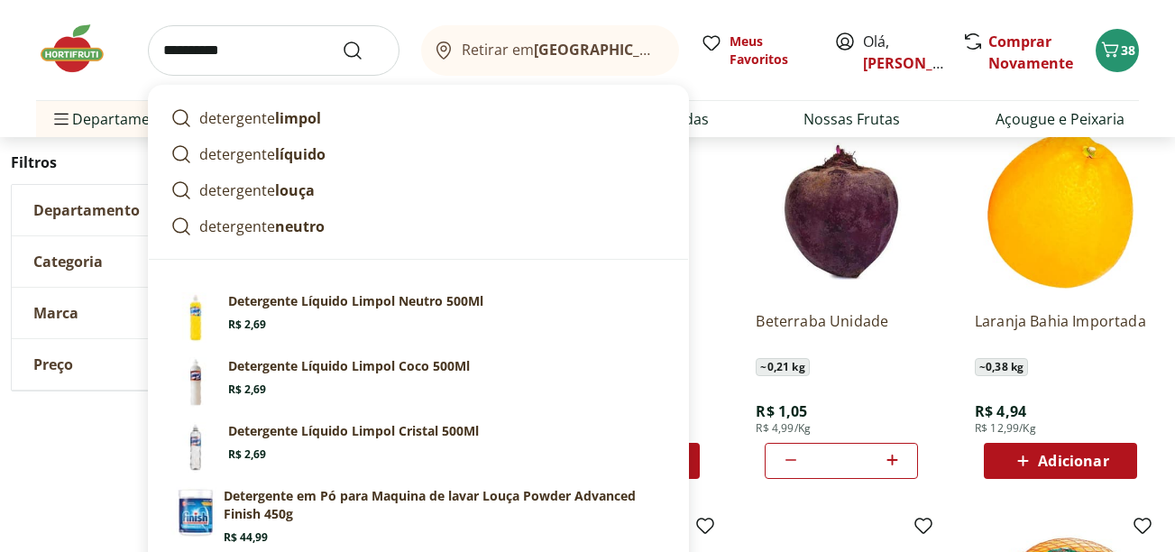
type input "**********"
click at [342, 40] on button "Submit Search" at bounding box center [363, 51] width 43 height 22
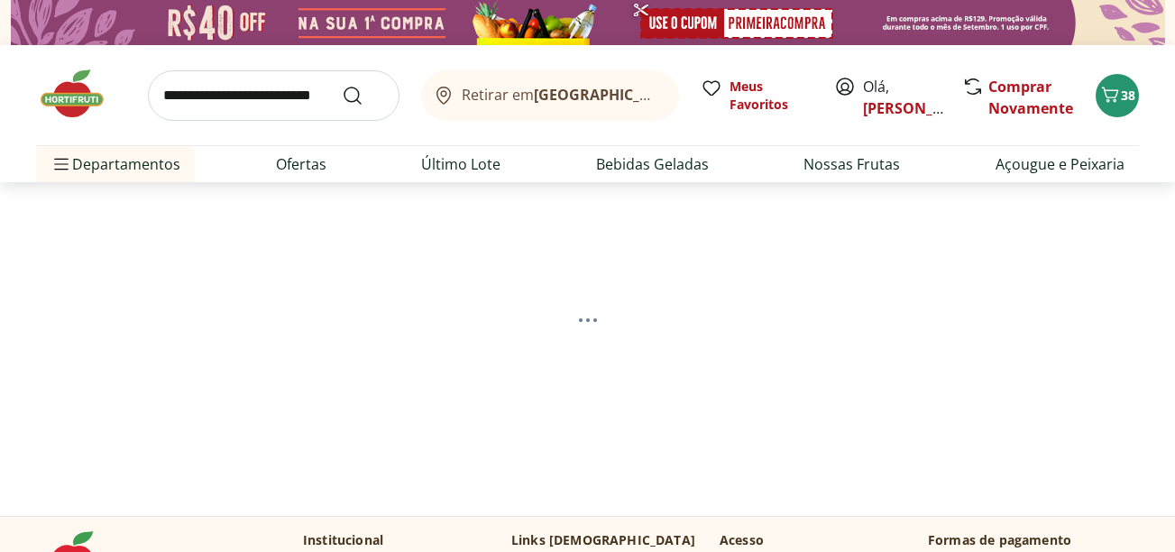
select select "**********"
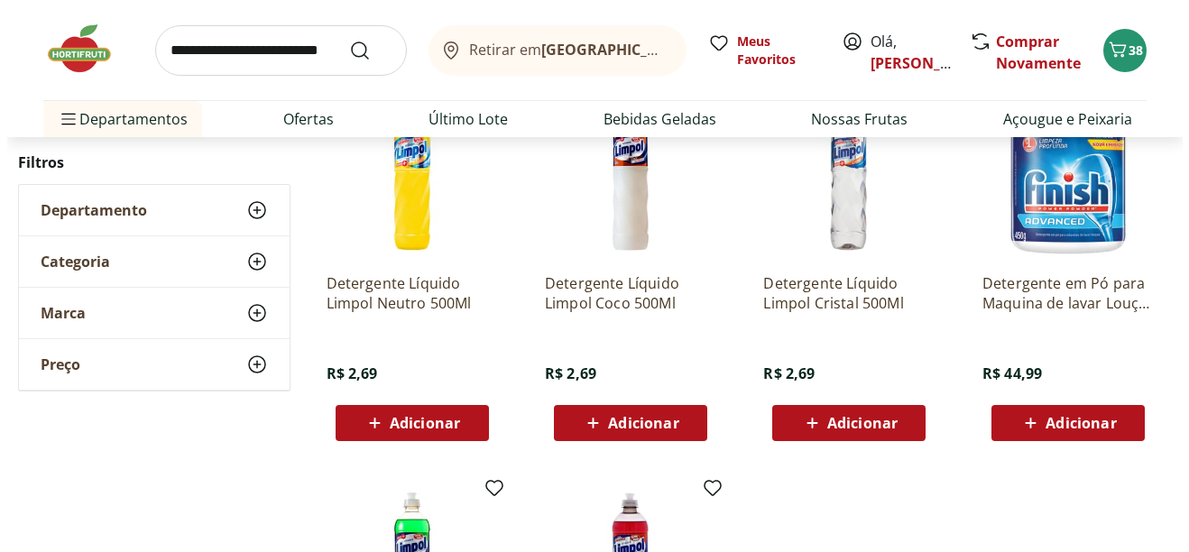
scroll to position [301, 0]
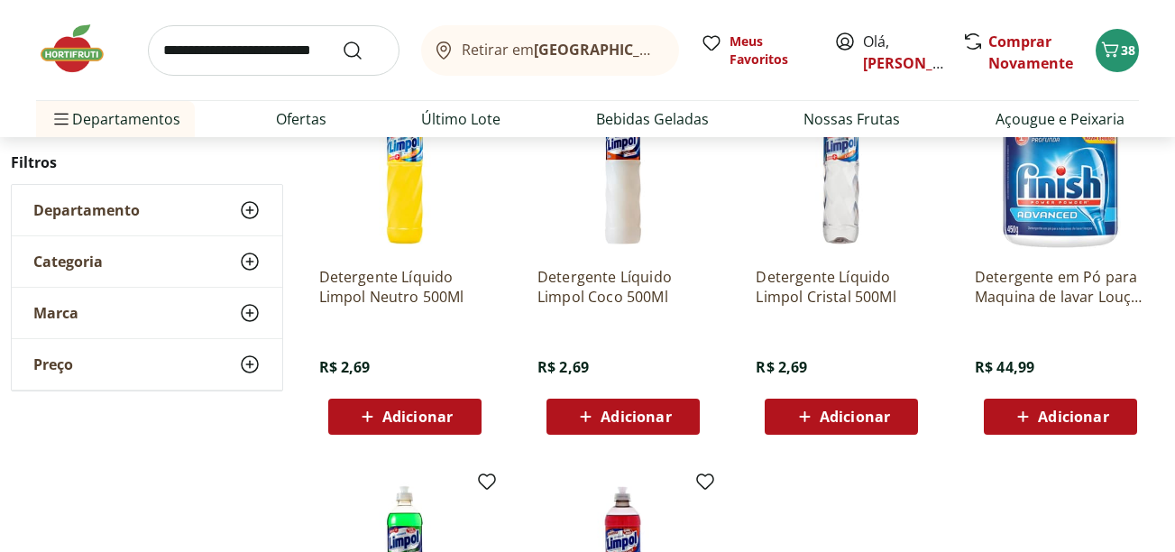
click at [400, 410] on span "Adicionar" at bounding box center [417, 417] width 70 height 14
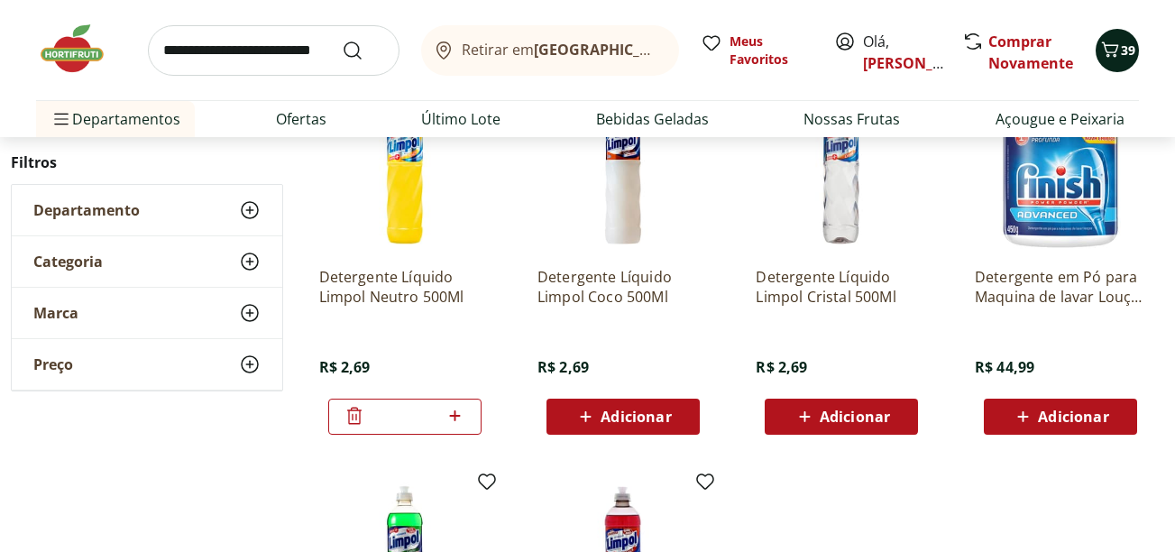
click at [1125, 47] on span "39" at bounding box center [1128, 49] width 14 height 17
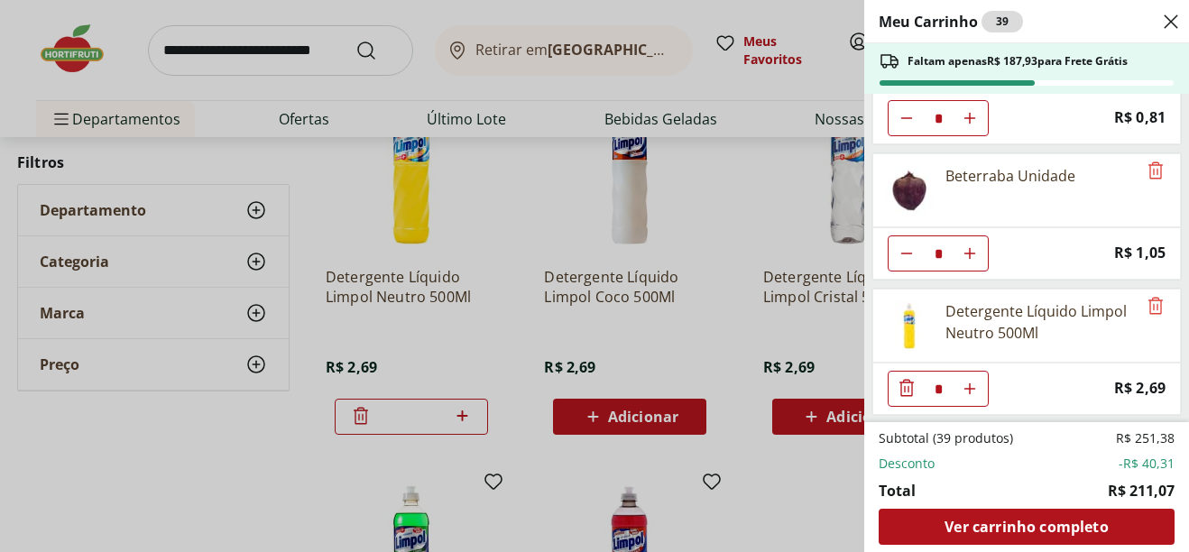
scroll to position [2655, 0]
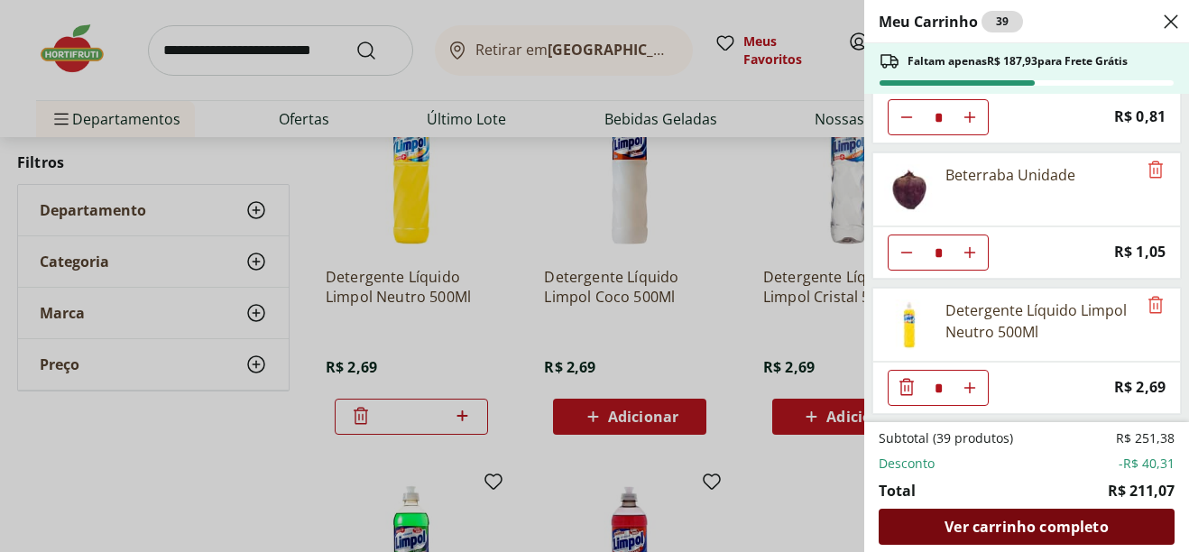
click at [1017, 529] on span "Ver carrinho completo" at bounding box center [1025, 527] width 163 height 14
